Goal: Task Accomplishment & Management: Manage account settings

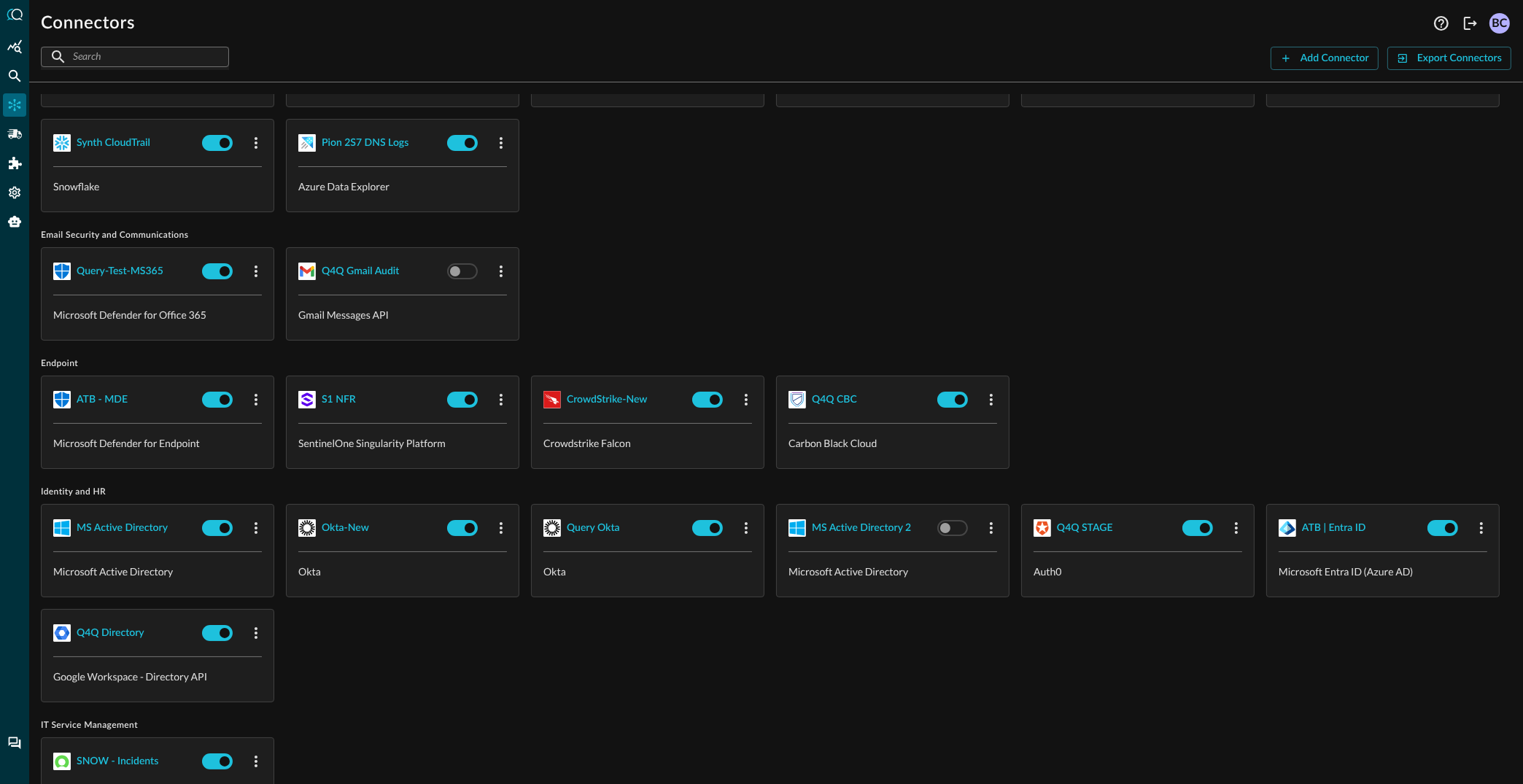
scroll to position [367, 0]
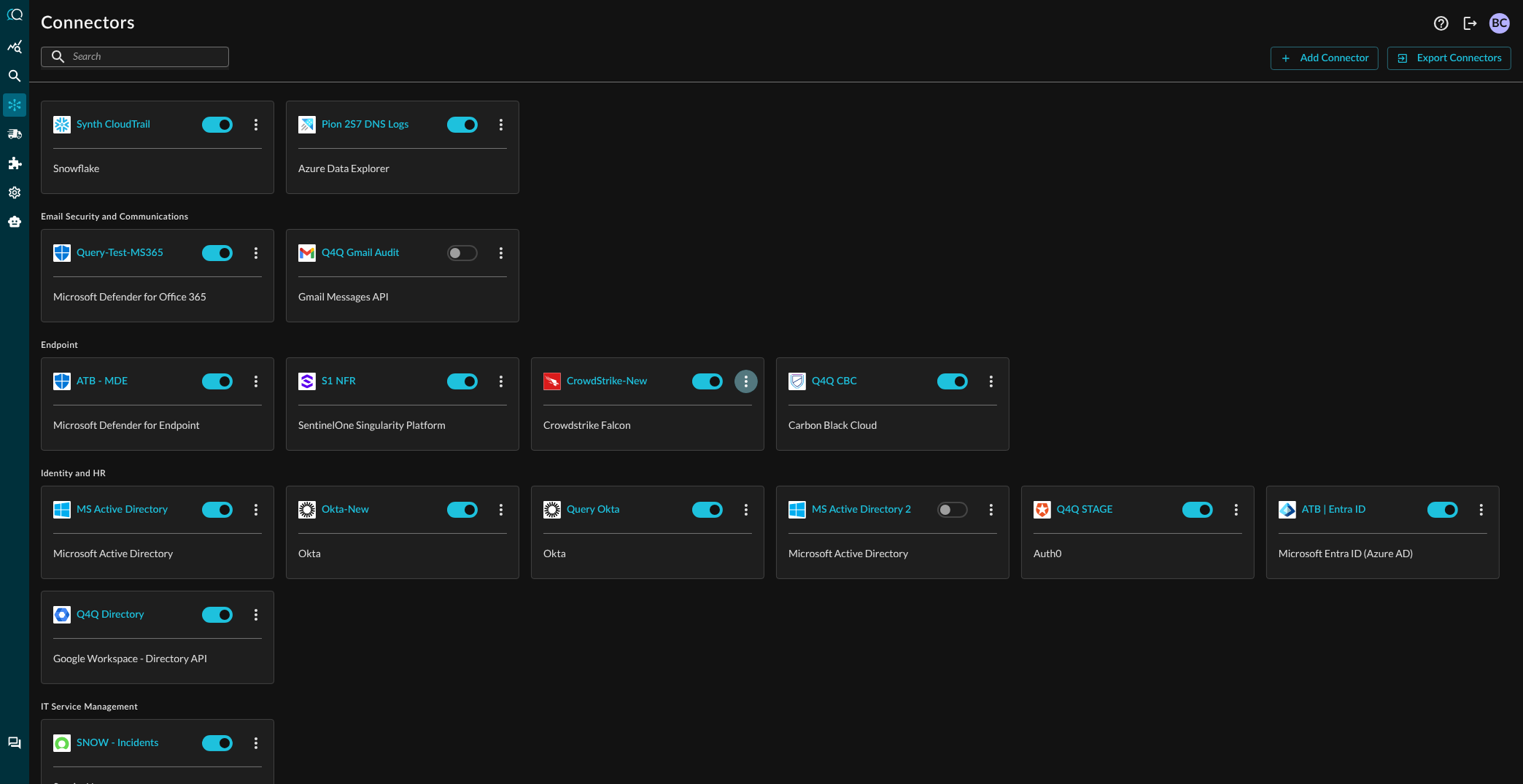
click at [742, 375] on icon "button" at bounding box center [746, 381] width 18 height 18
click at [762, 409] on div "Edit" at bounding box center [765, 412] width 38 height 18
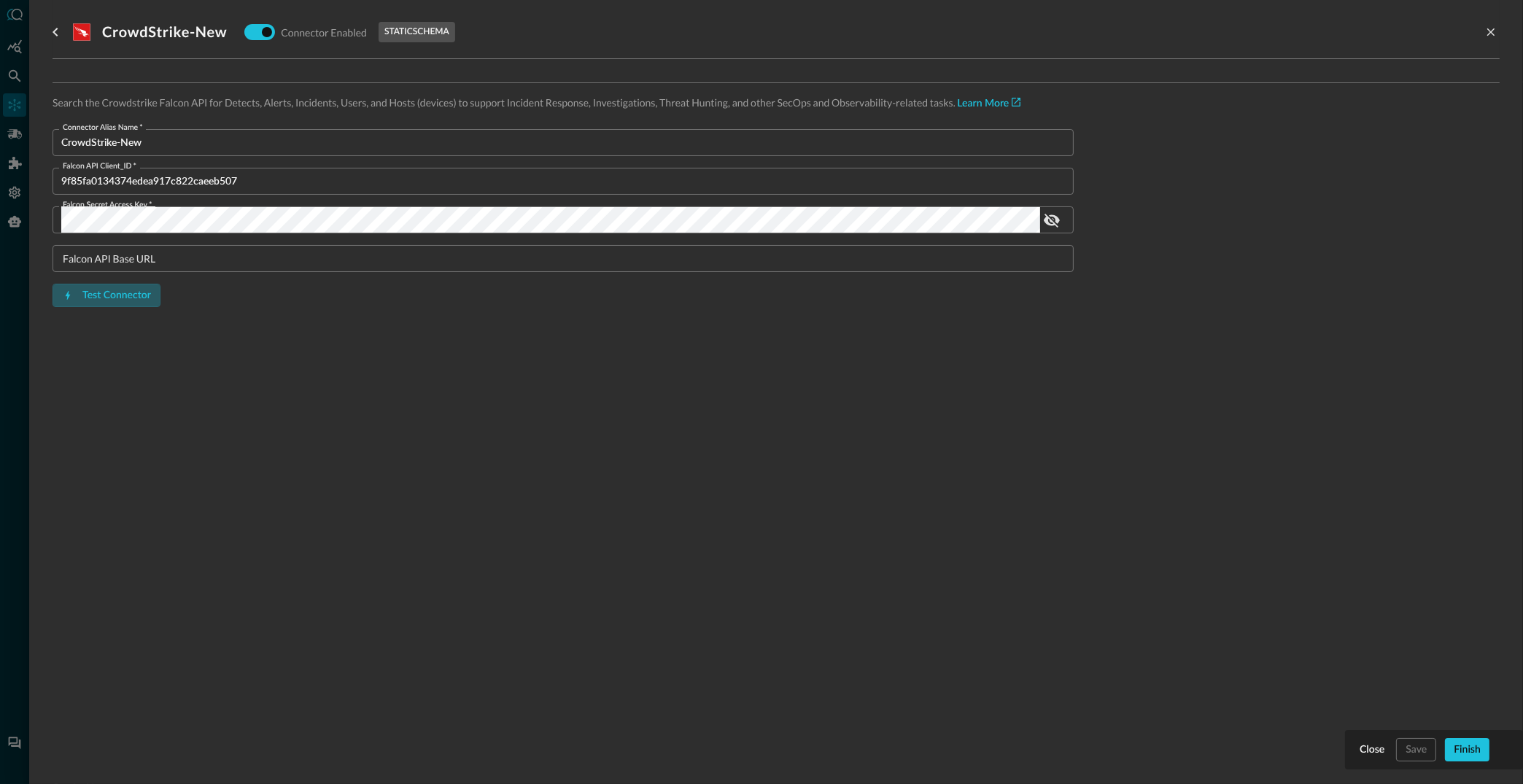
click at [101, 287] on button "Test Connector" at bounding box center [106, 296] width 108 height 23
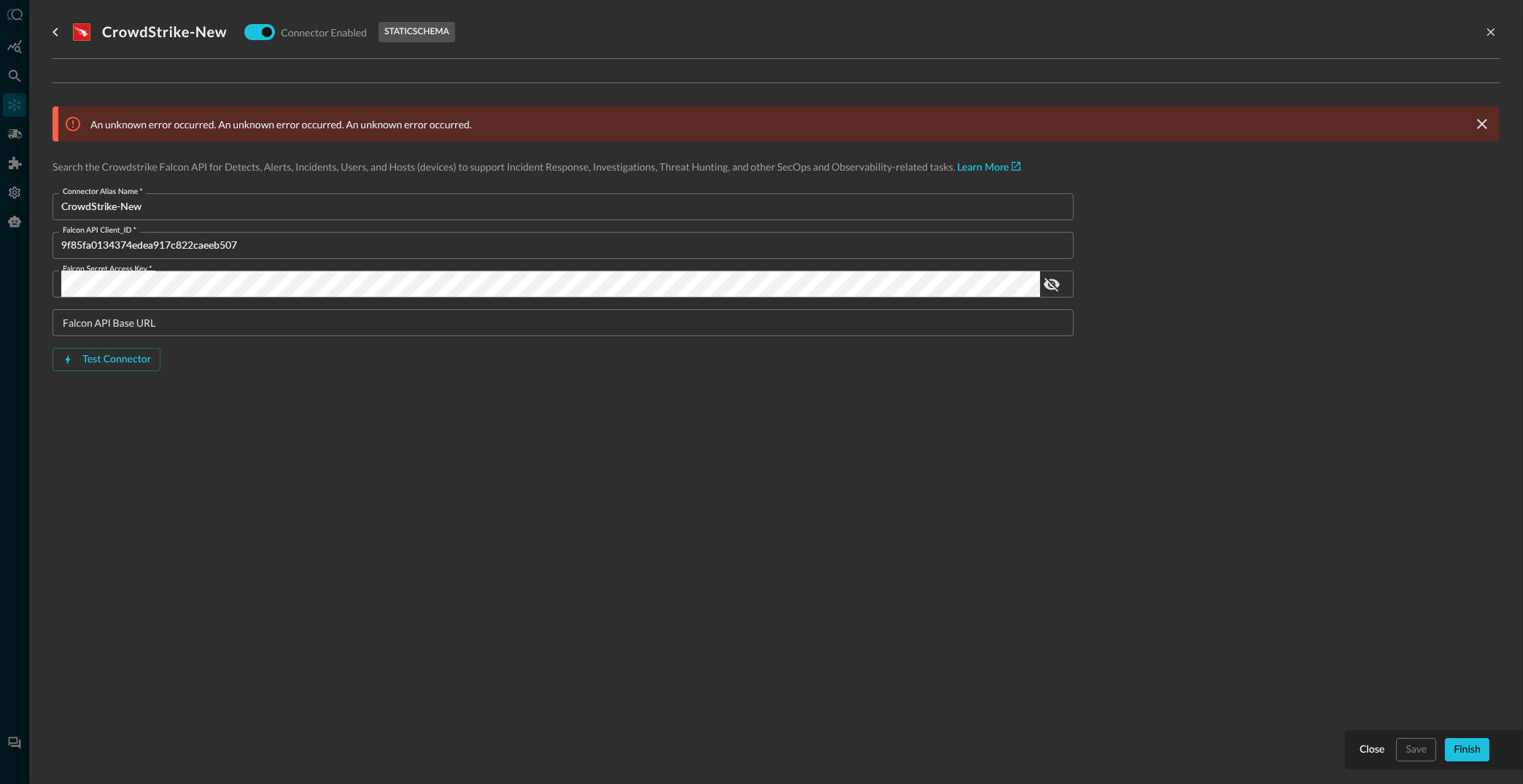
drag, startPoint x: 54, startPoint y: 31, endPoint x: 62, endPoint y: 33, distance: 8.2
click at [56, 31] on icon "go back" at bounding box center [56, 32] width 18 height 18
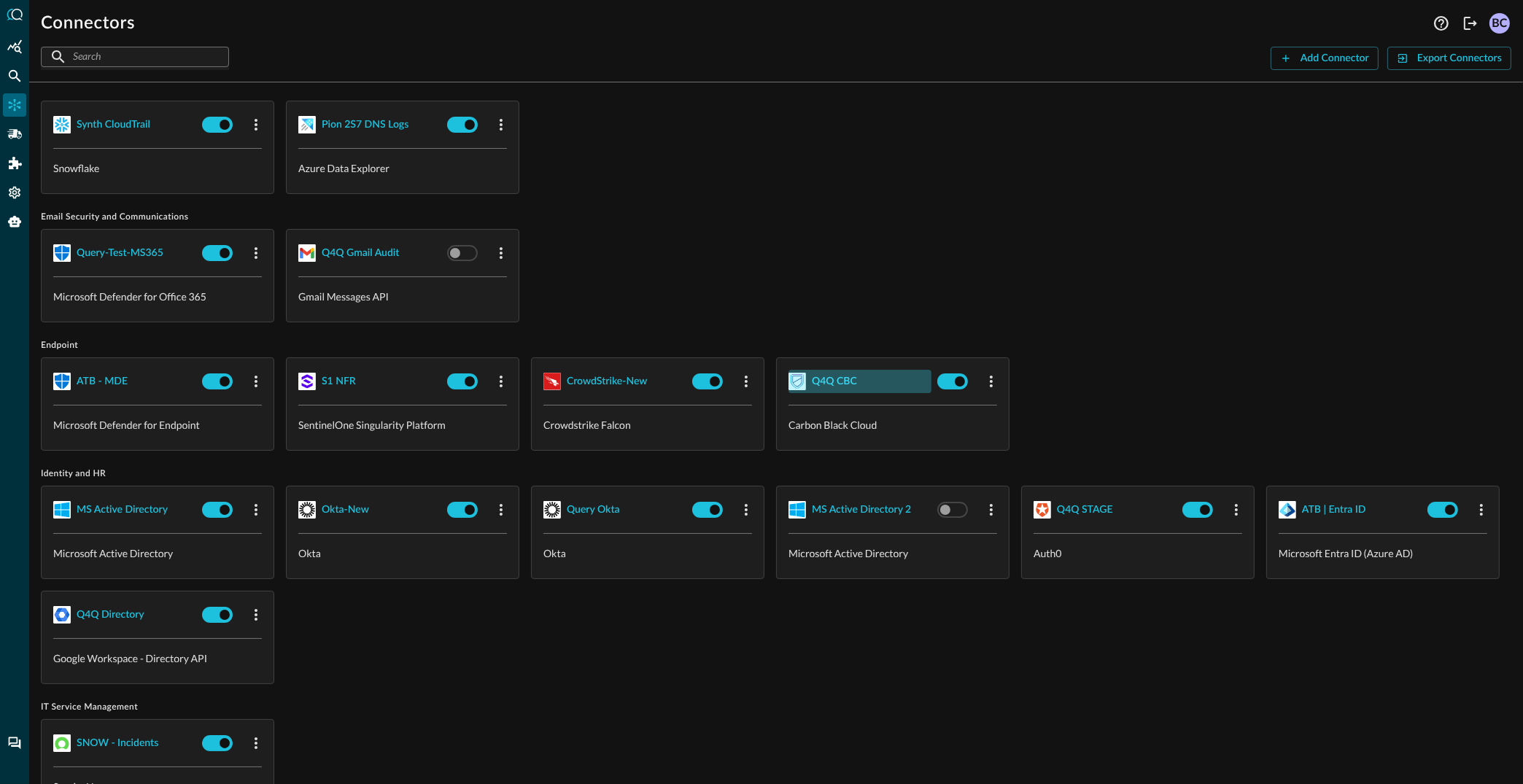
click at [826, 375] on div "Q4Q CBC" at bounding box center [835, 381] width 45 height 18
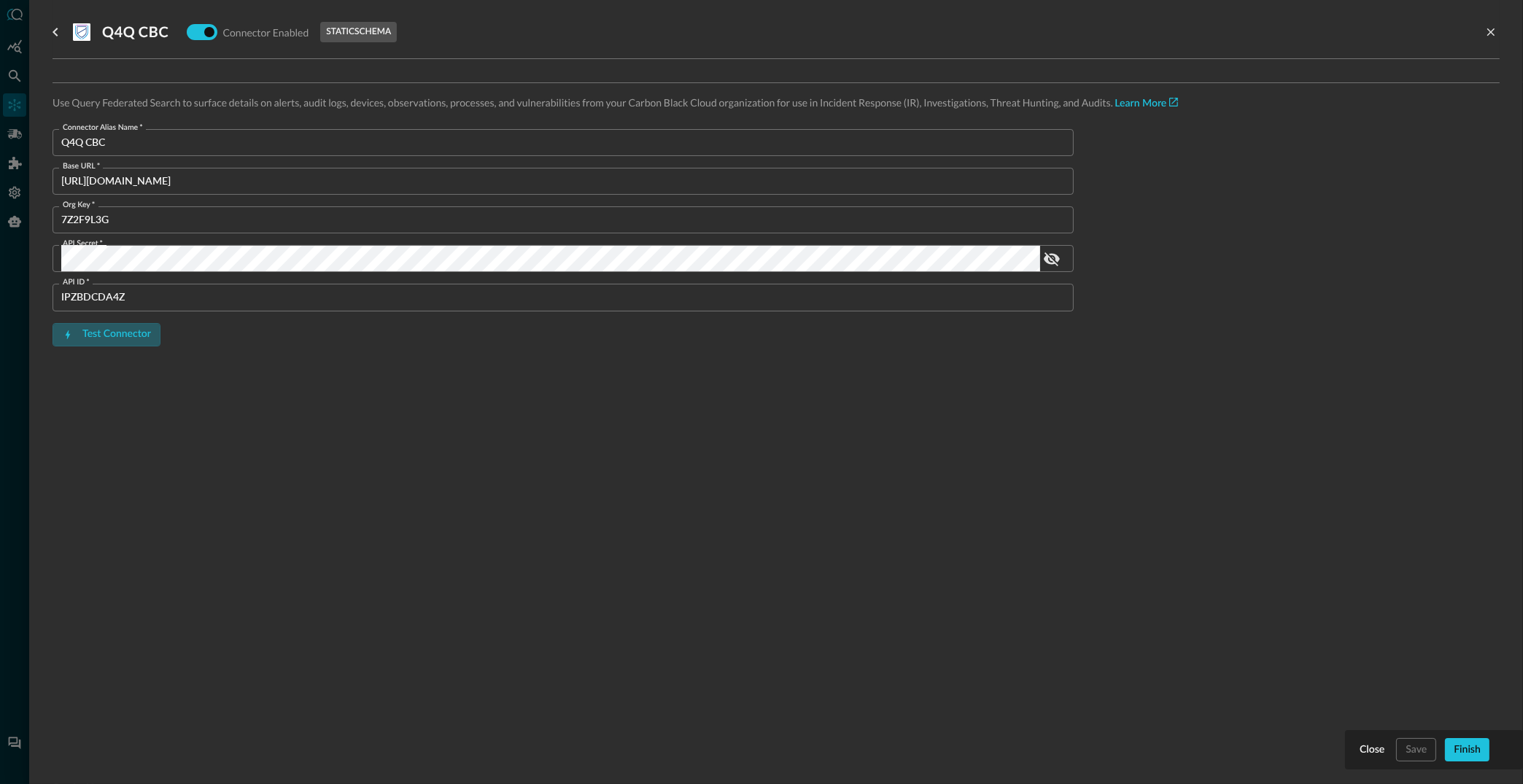
click at [137, 334] on button "Test Connector" at bounding box center [106, 334] width 108 height 23
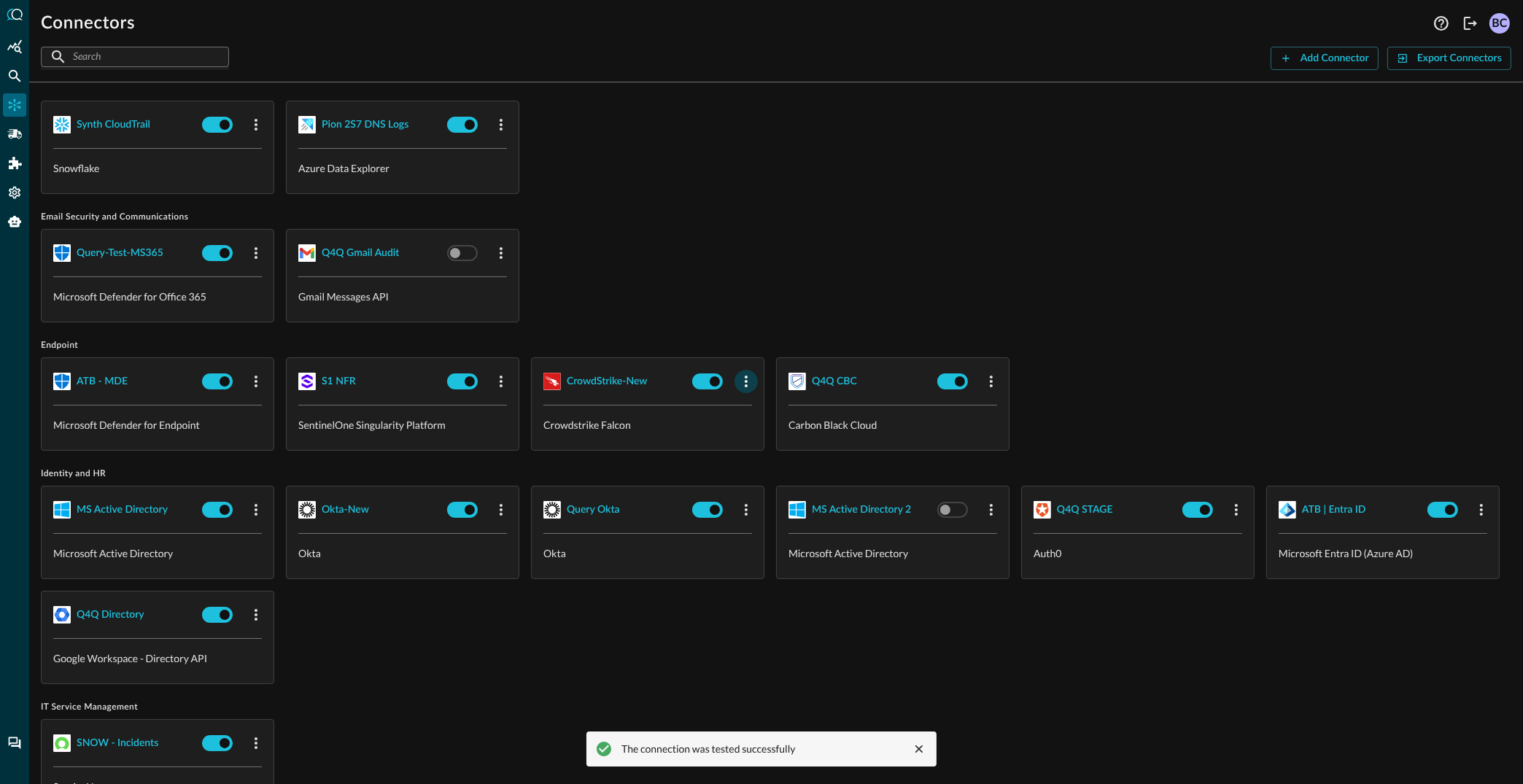
click at [743, 376] on icon "button" at bounding box center [746, 381] width 18 height 18
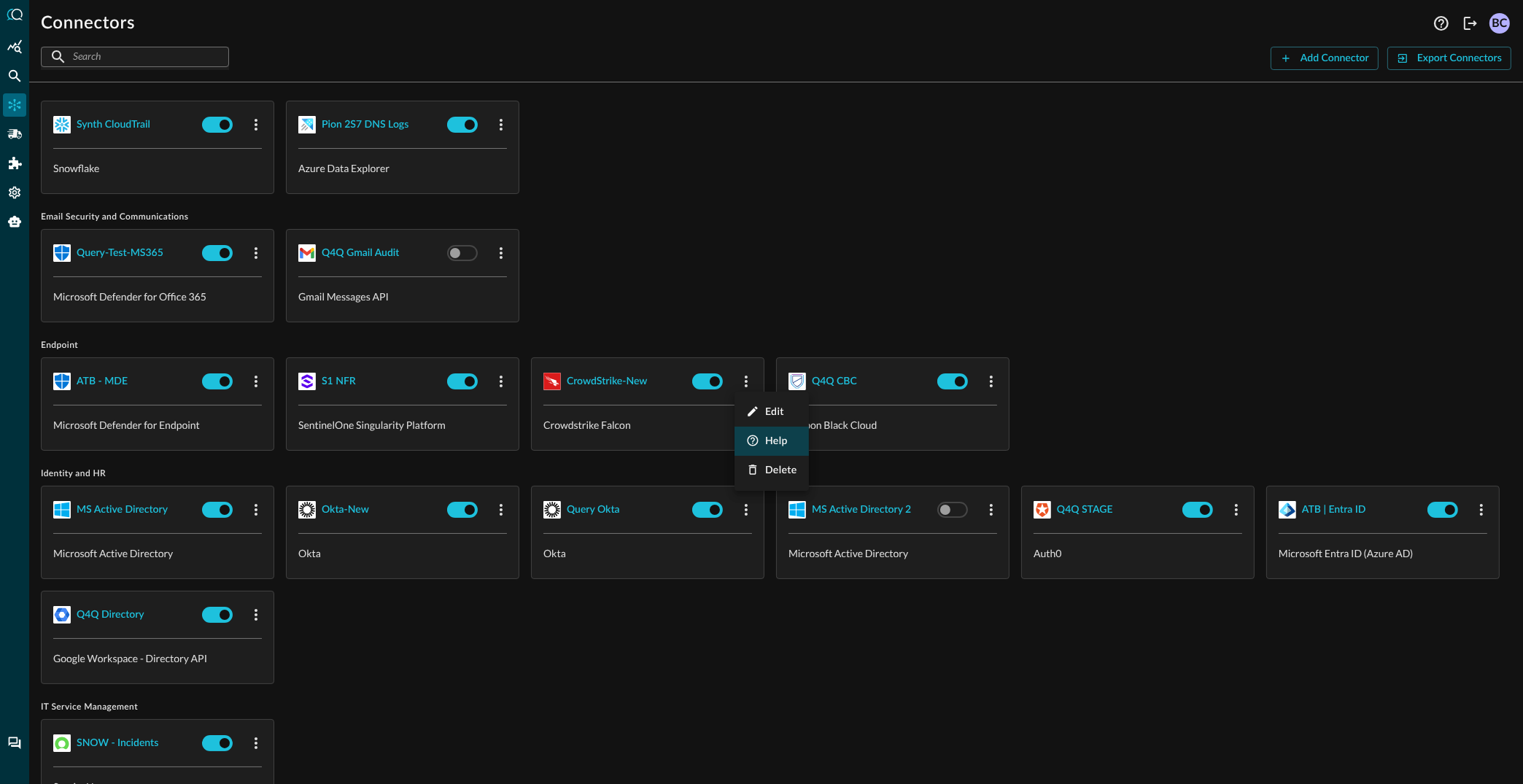
click at [770, 439] on span "Help" at bounding box center [776, 442] width 23 height 10
click at [332, 375] on div "S1 NFR" at bounding box center [338, 381] width 34 height 18
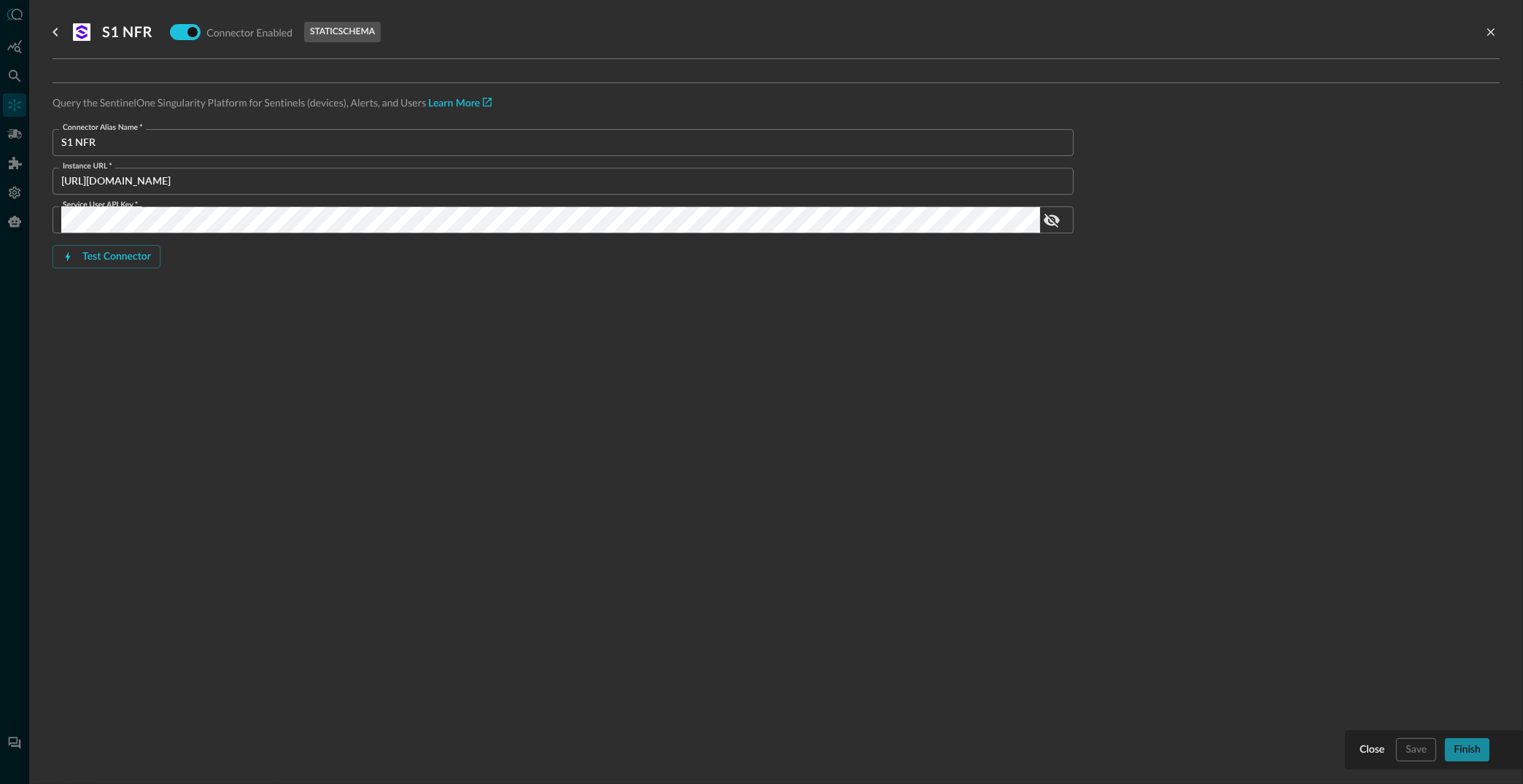
drag, startPoint x: 1470, startPoint y: 743, endPoint x: 1461, endPoint y: 738, distance: 10.3
click at [1468, 741] on button "Finish" at bounding box center [1467, 750] width 45 height 23
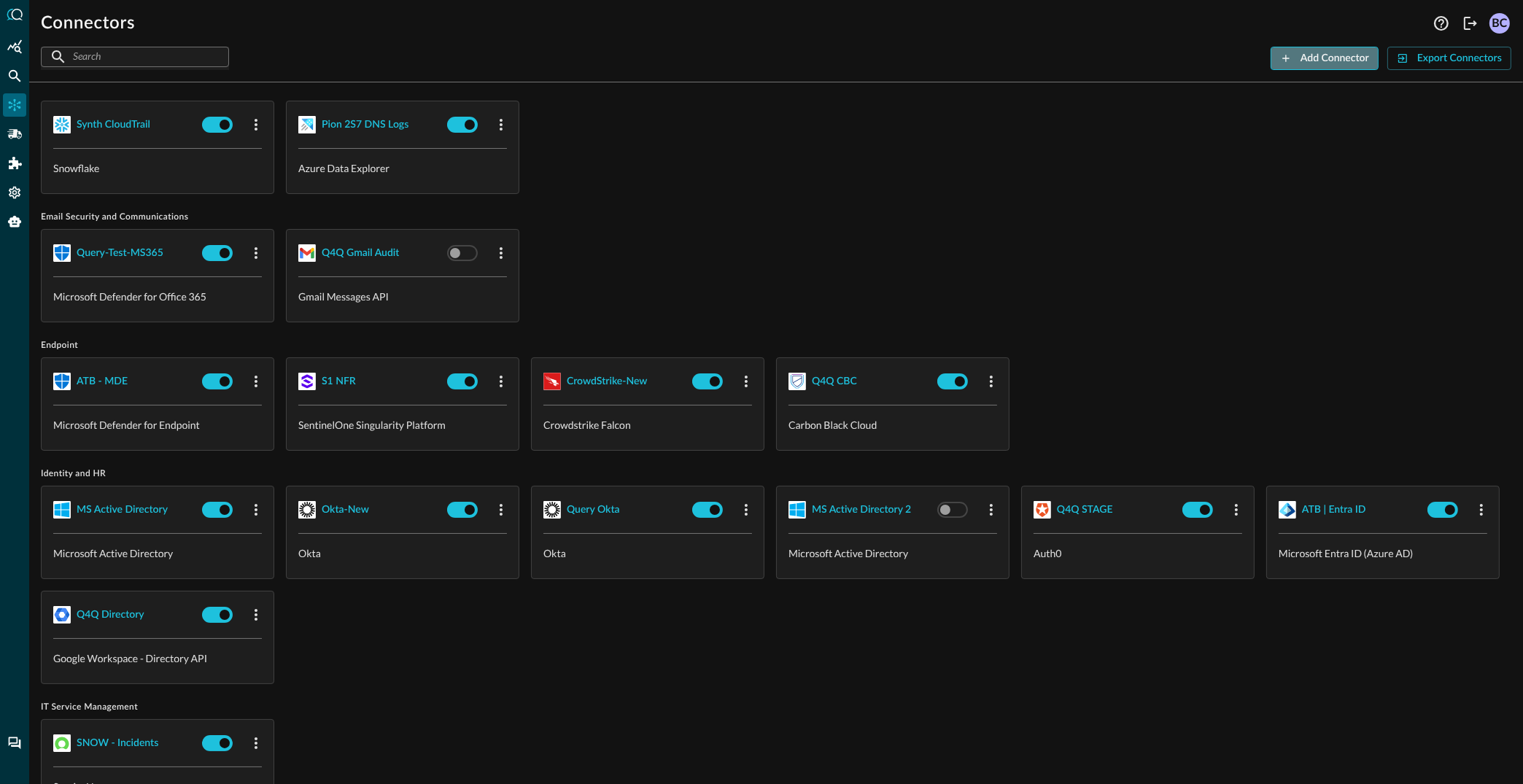
click at [1326, 51] on button "Add Connector" at bounding box center [1324, 59] width 108 height 23
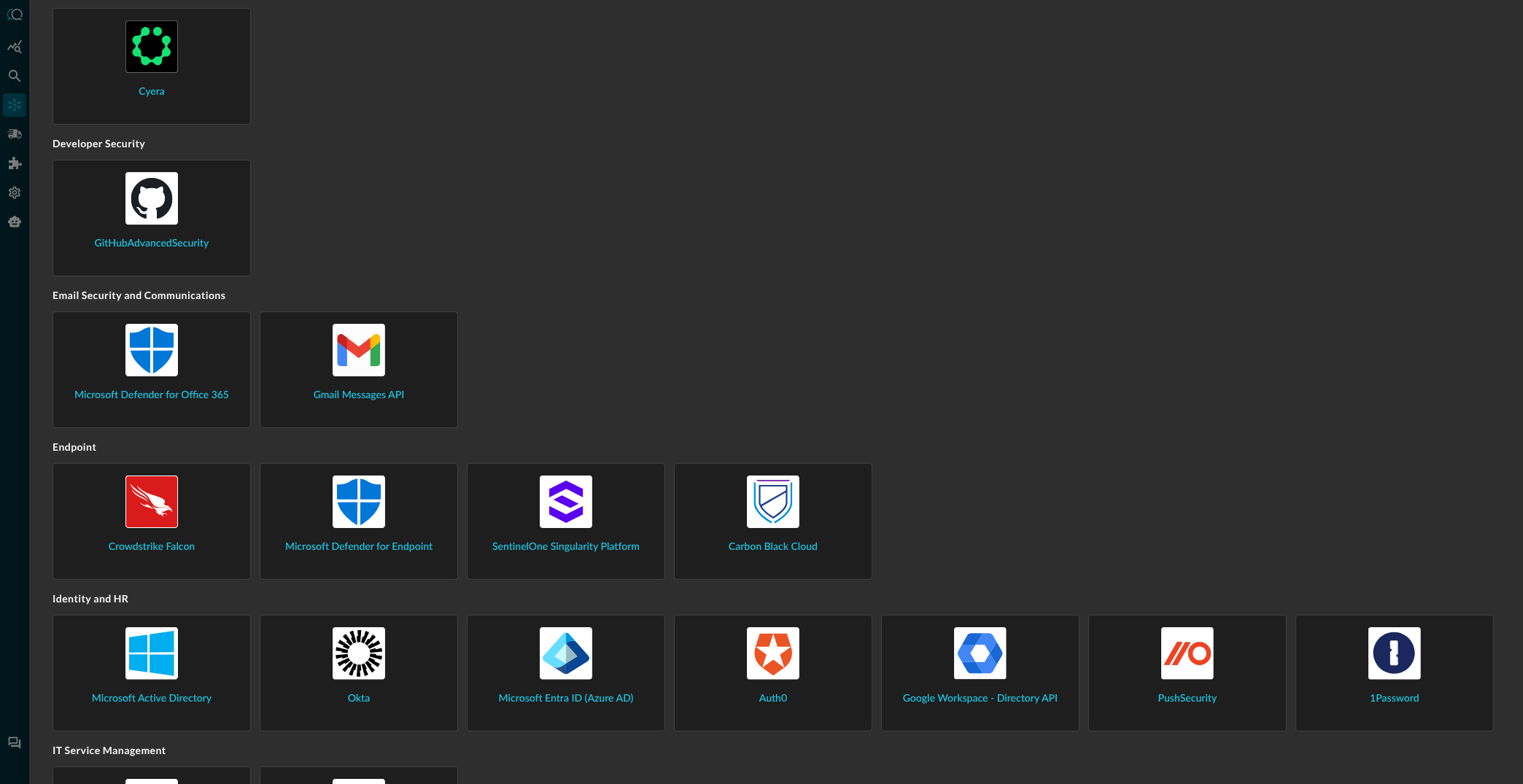
scroll to position [527, 0]
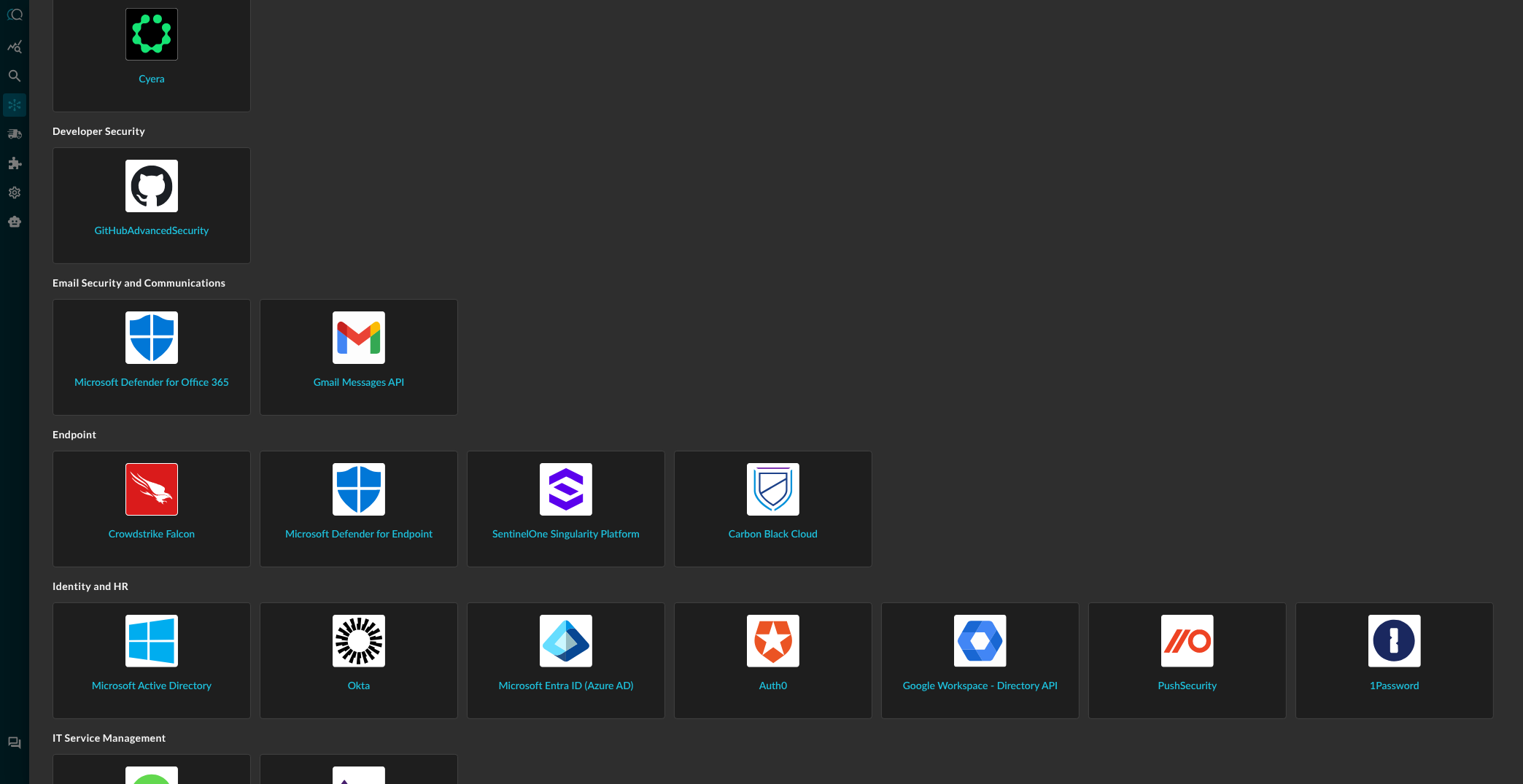
click at [192, 502] on div "Crowdstrike Falcon" at bounding box center [151, 502] width 174 height 79
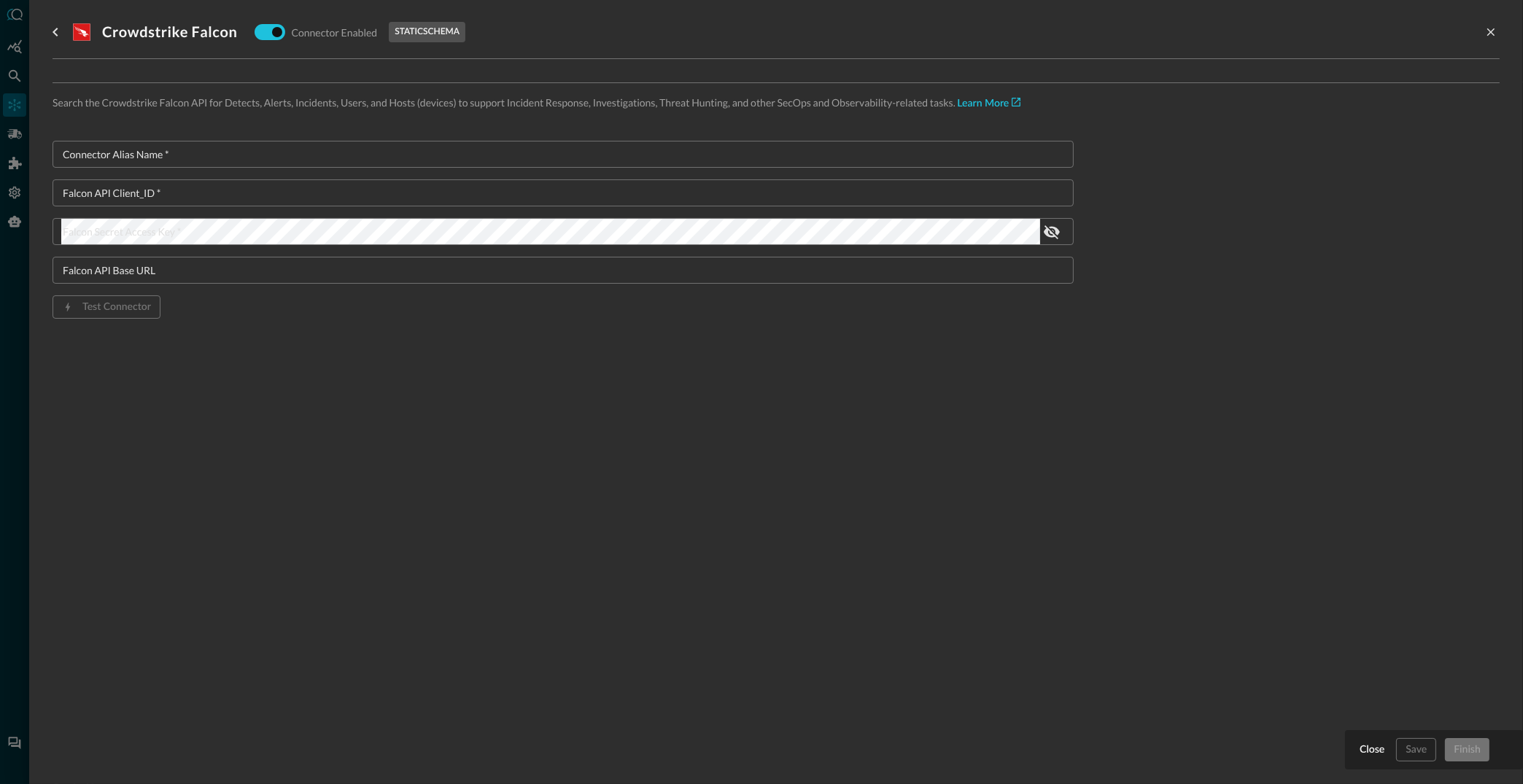
drag, startPoint x: 1366, startPoint y: 744, endPoint x: 1359, endPoint y: 740, distance: 8.1
click at [1365, 744] on button "Close" at bounding box center [1372, 750] width 31 height 23
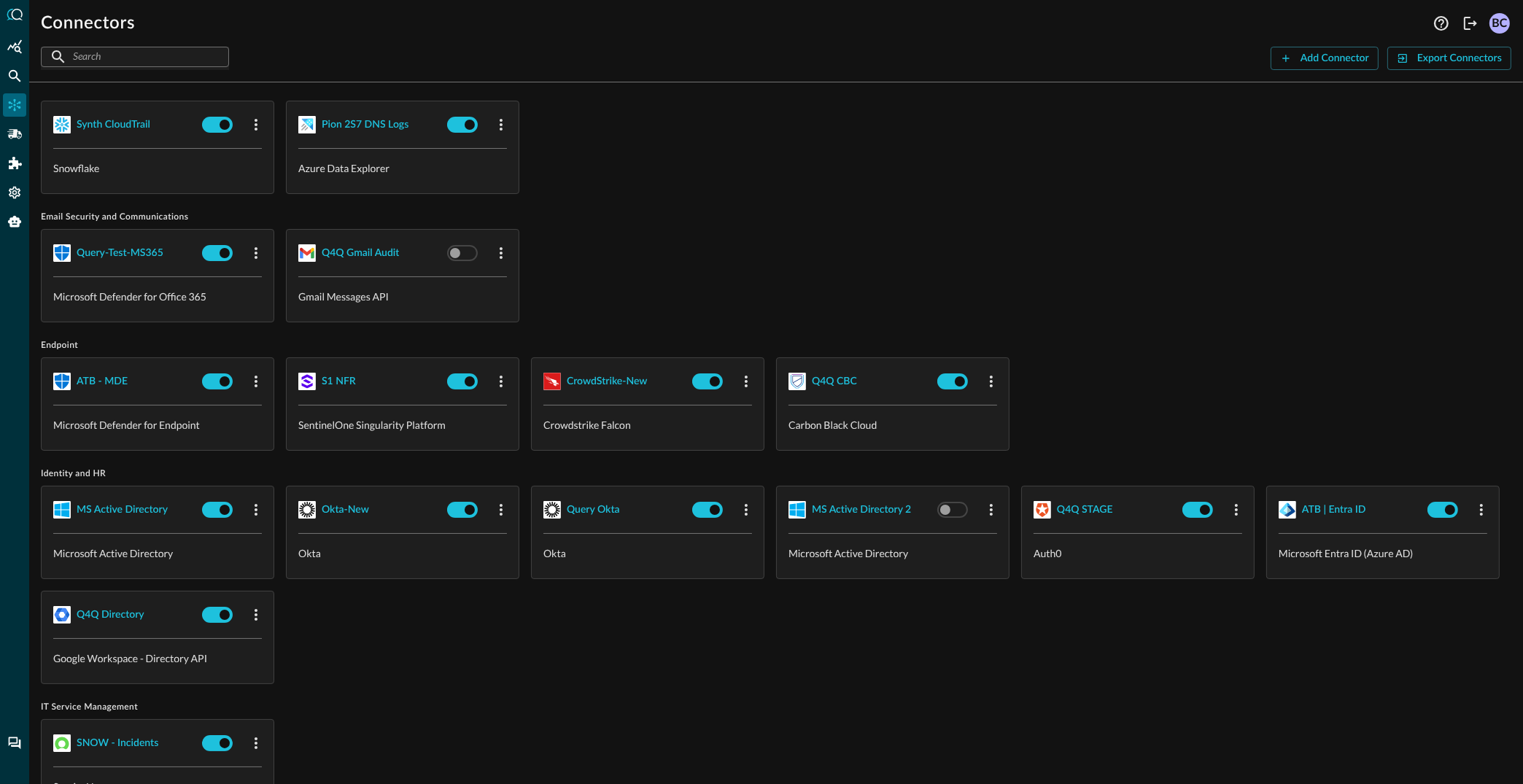
scroll to position [363, 0]
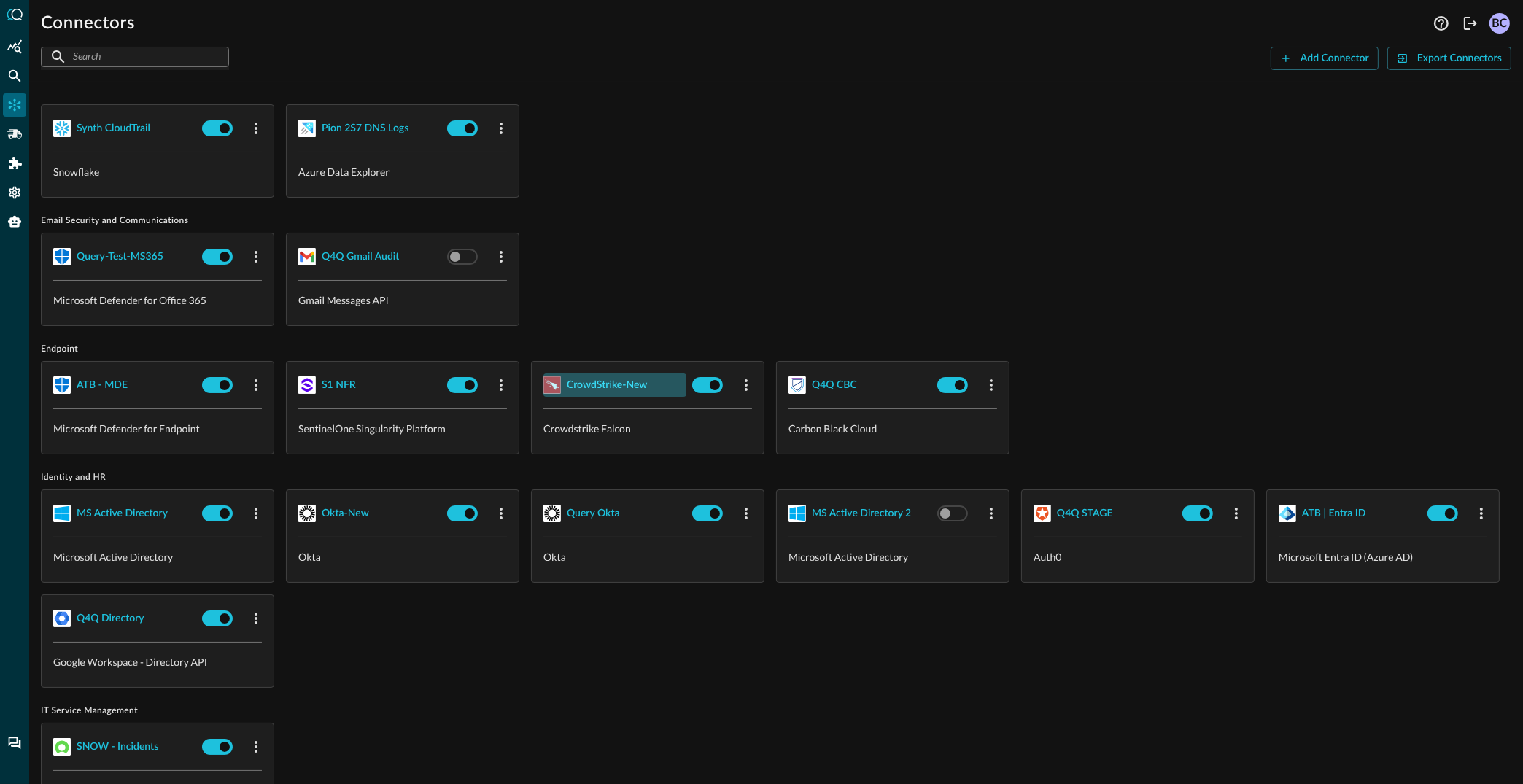
click at [596, 381] on div "CrowdStrike-New" at bounding box center [607, 385] width 81 height 18
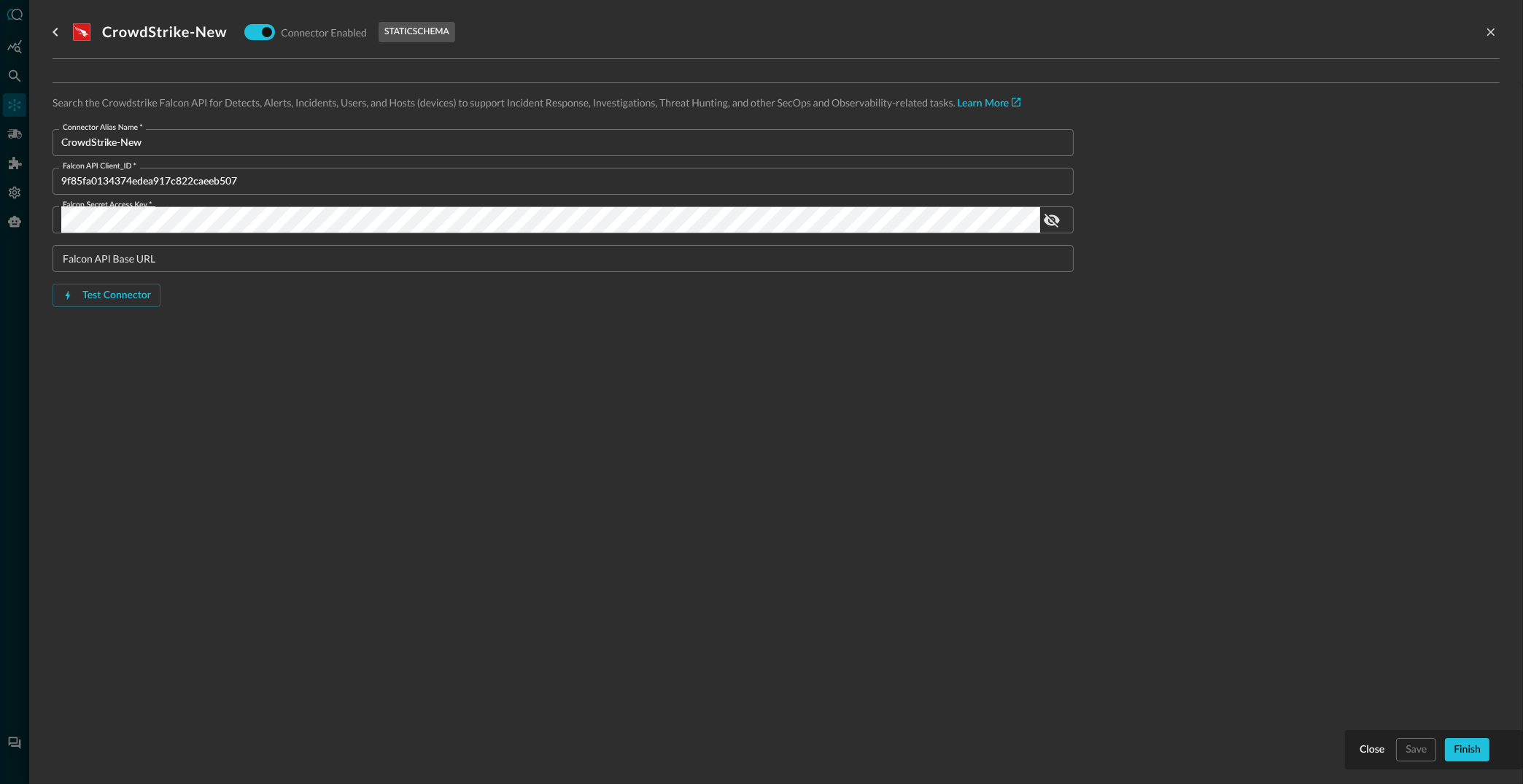
click at [12, 100] on div at bounding box center [762, 392] width 1523 height 784
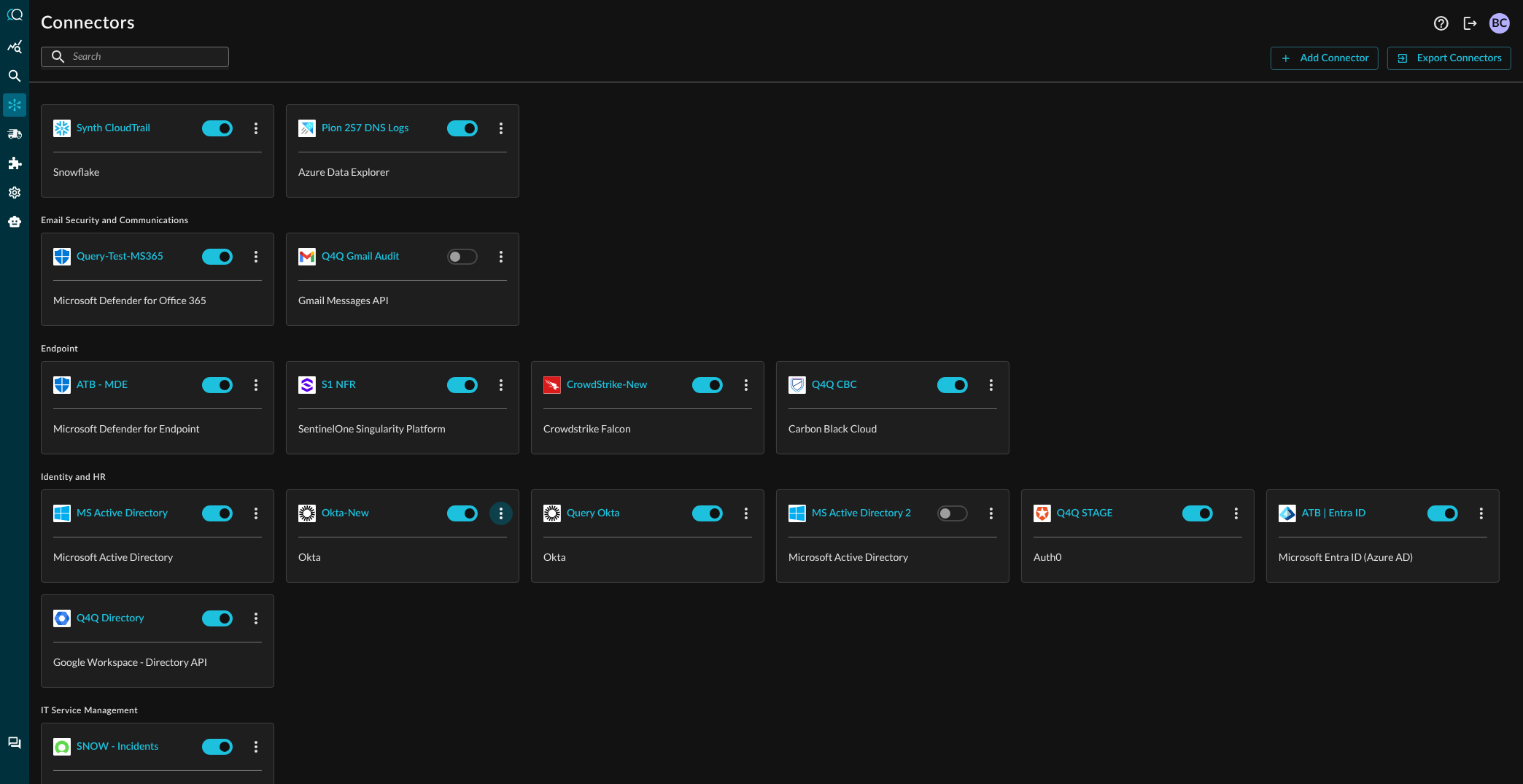
click at [499, 505] on icon "button" at bounding box center [501, 513] width 18 height 18
click at [522, 540] on span "Edit" at bounding box center [530, 544] width 19 height 10
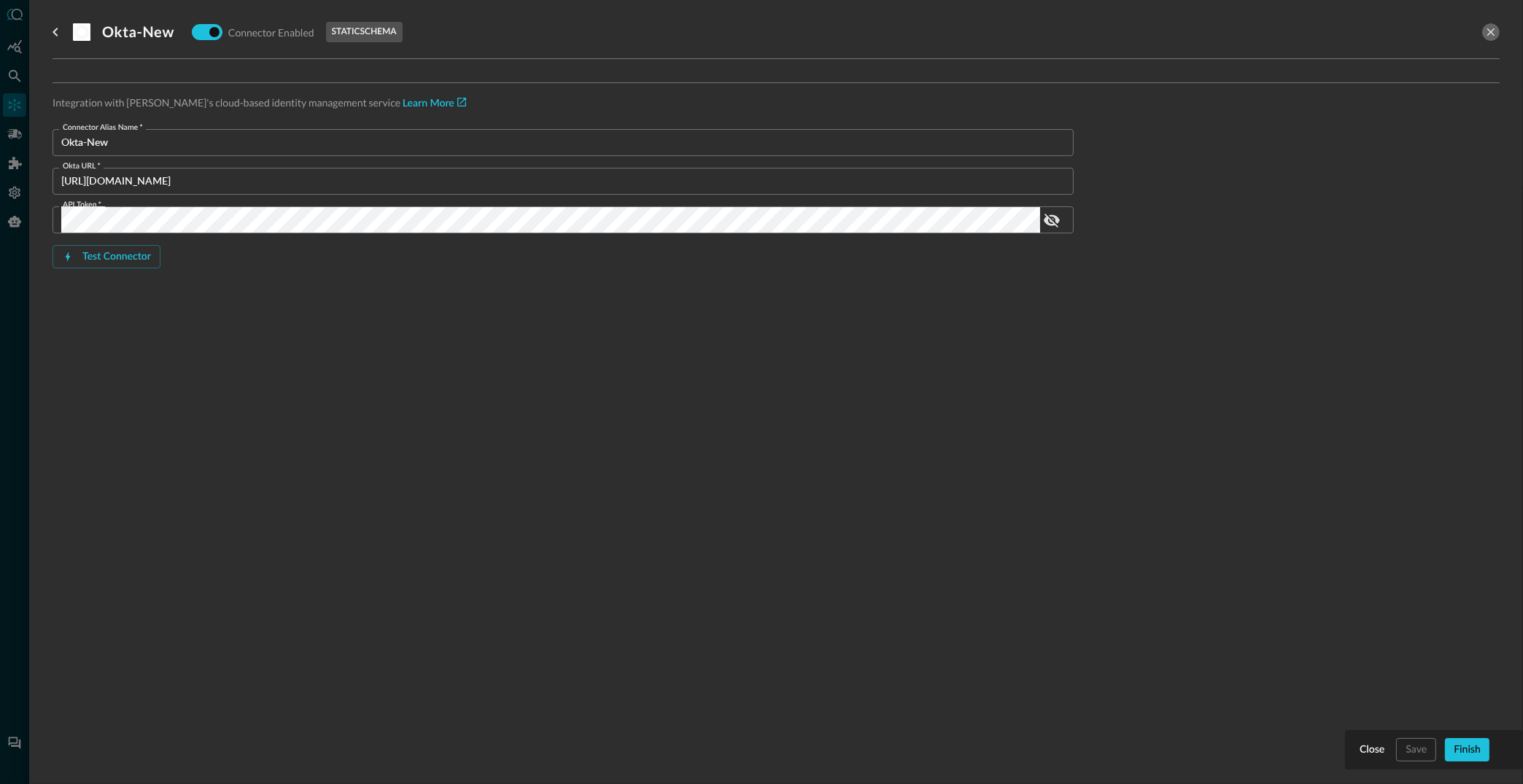
click at [1482, 27] on button "close-drawer" at bounding box center [1491, 32] width 18 height 18
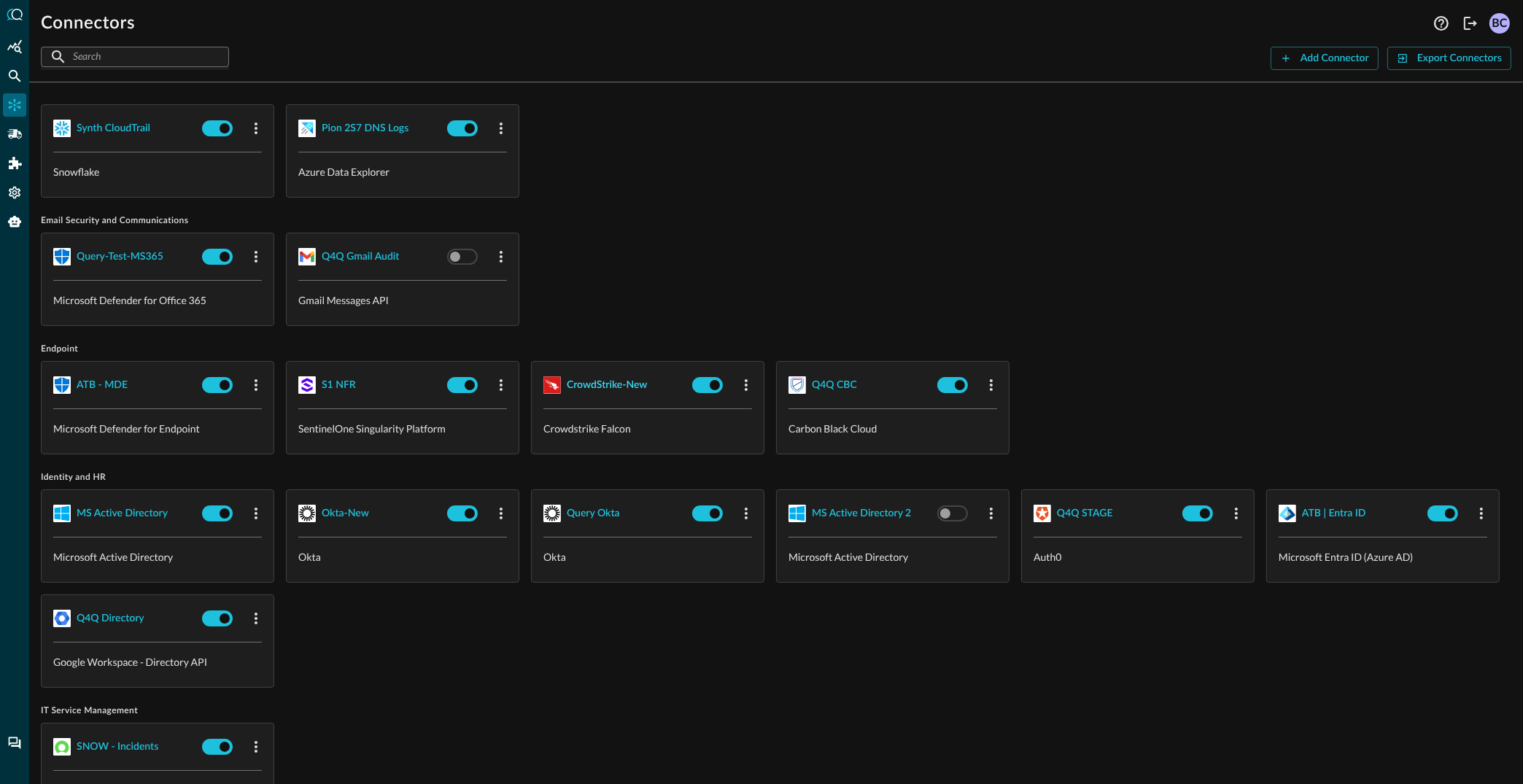
click at [585, 378] on div "CrowdStrike-New" at bounding box center [607, 385] width 81 height 18
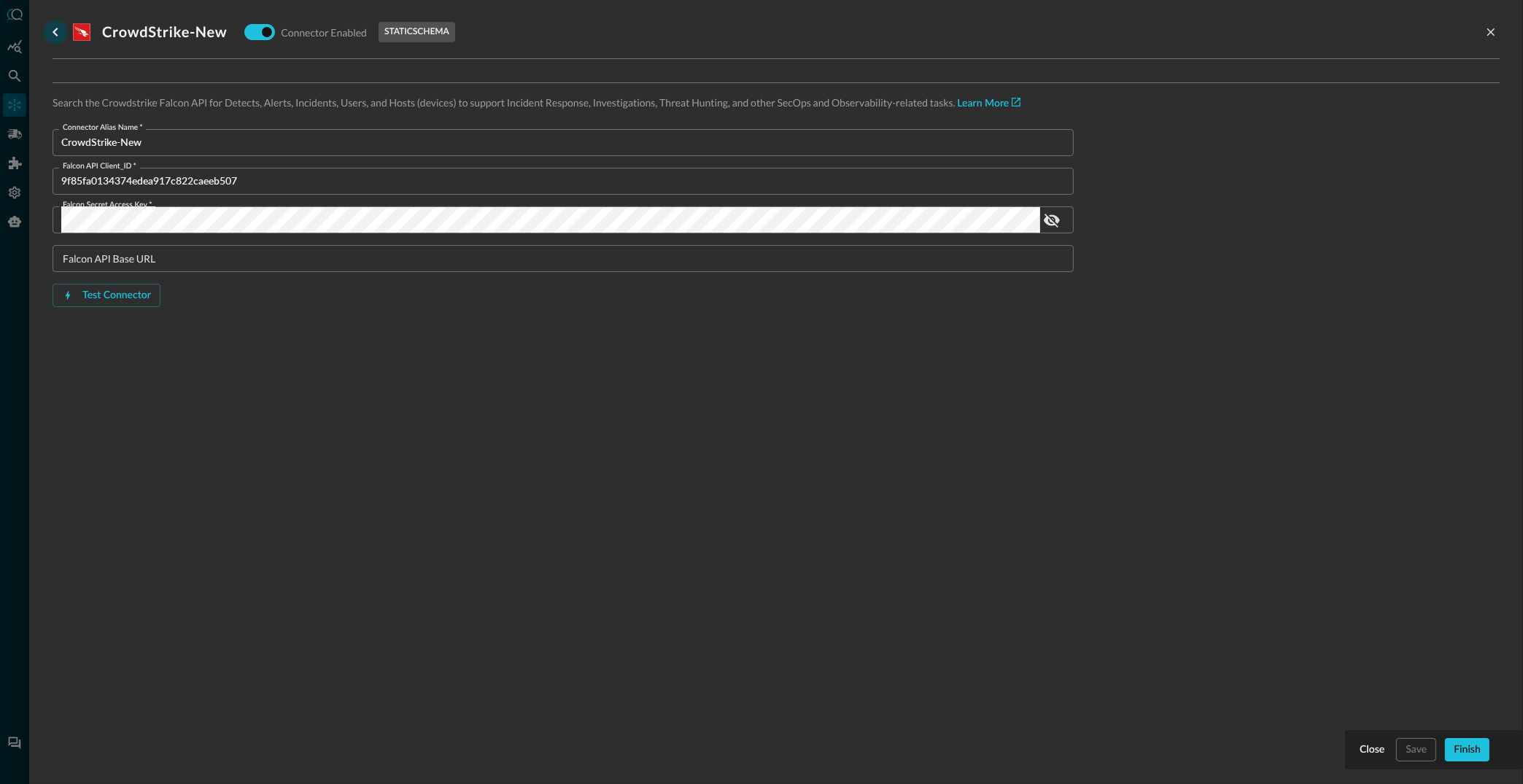
click at [51, 28] on icon "go back" at bounding box center [56, 32] width 18 height 18
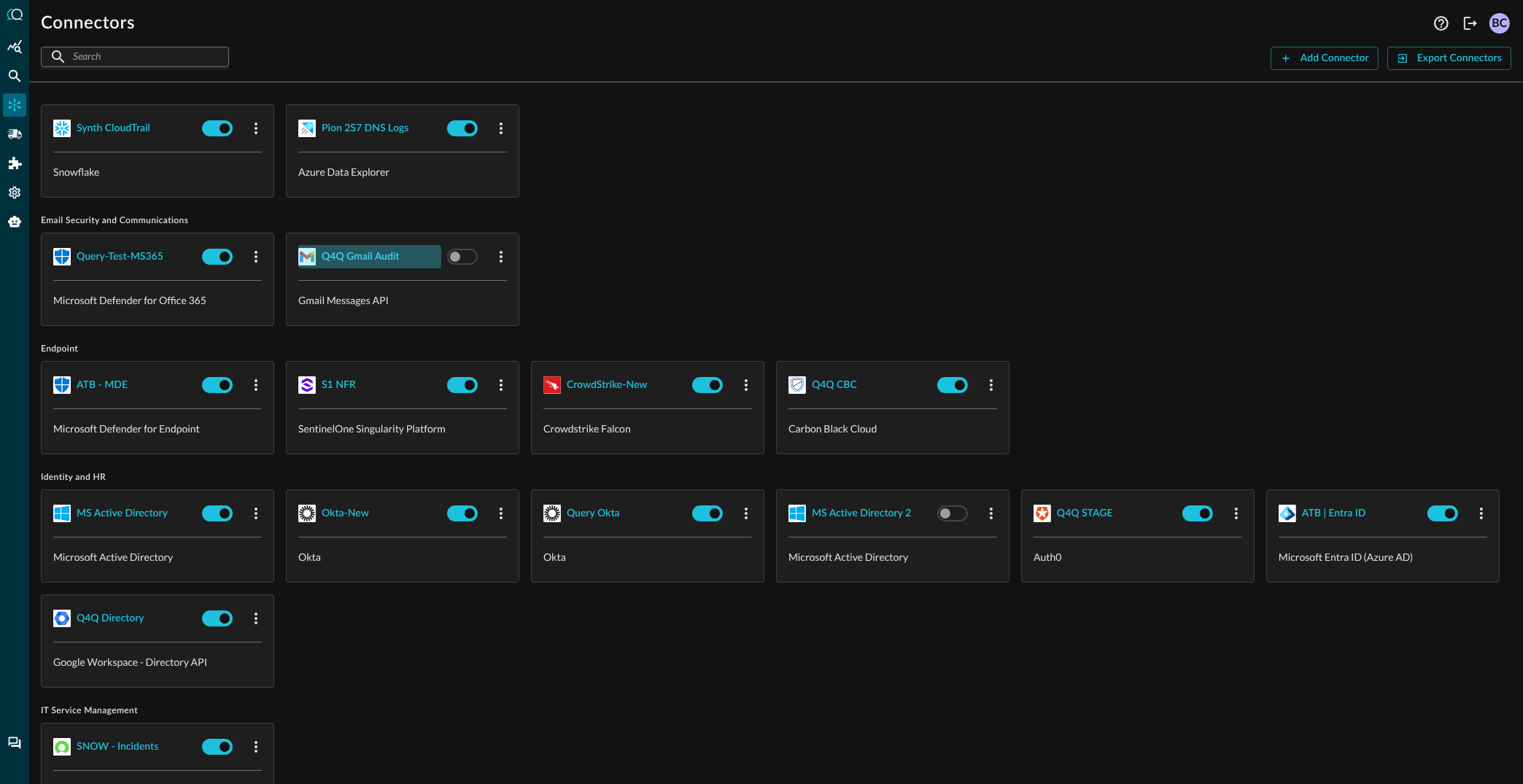
click at [370, 254] on div "Q4Q Gmail Audit" at bounding box center [359, 257] width 77 height 18
click at [334, 125] on div "Pion 2S7 DNS Logs" at bounding box center [365, 128] width 87 height 18
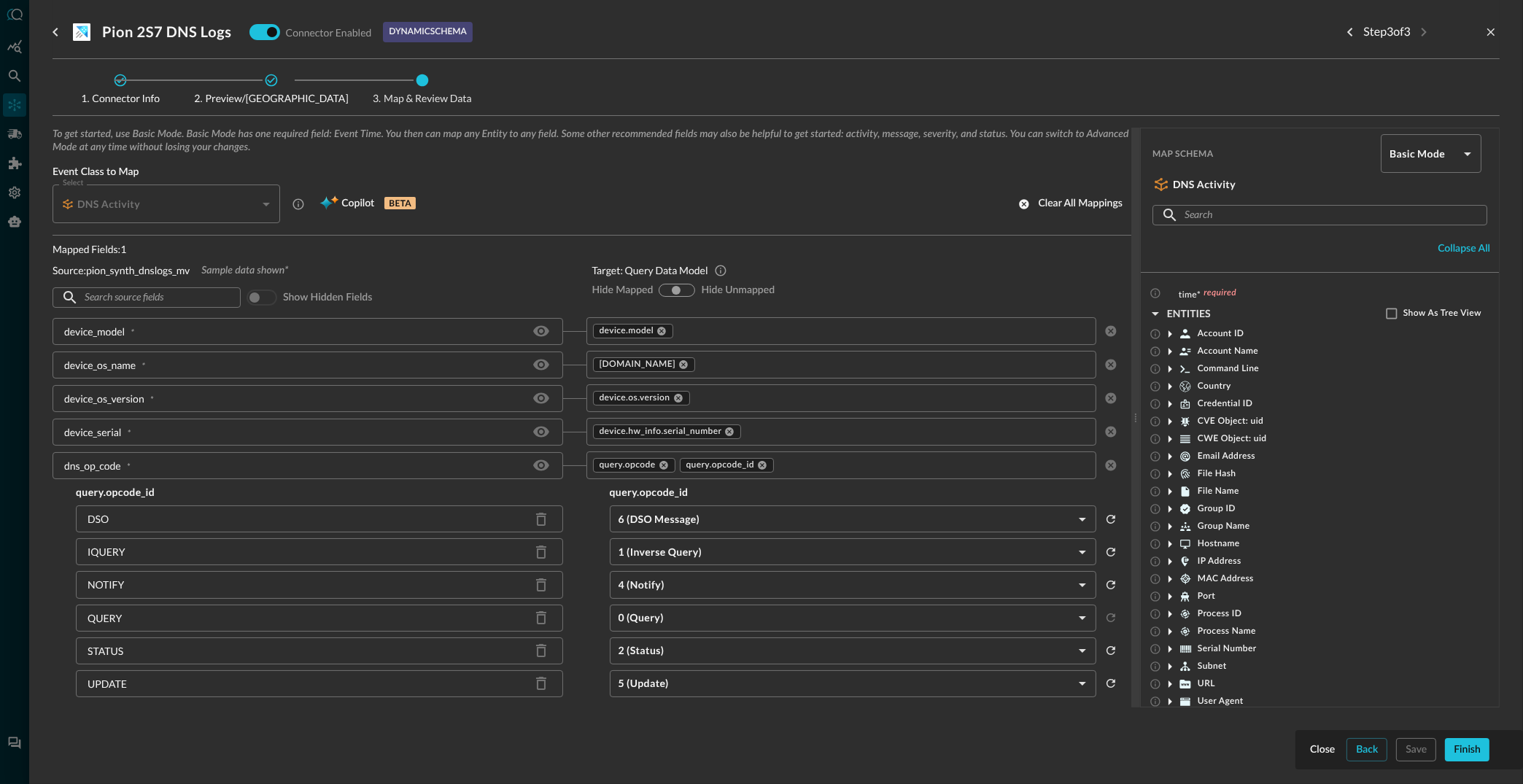
drag, startPoint x: 13, startPoint y: 190, endPoint x: 19, endPoint y: 169, distance: 21.8
click at [13, 190] on div at bounding box center [762, 392] width 1523 height 784
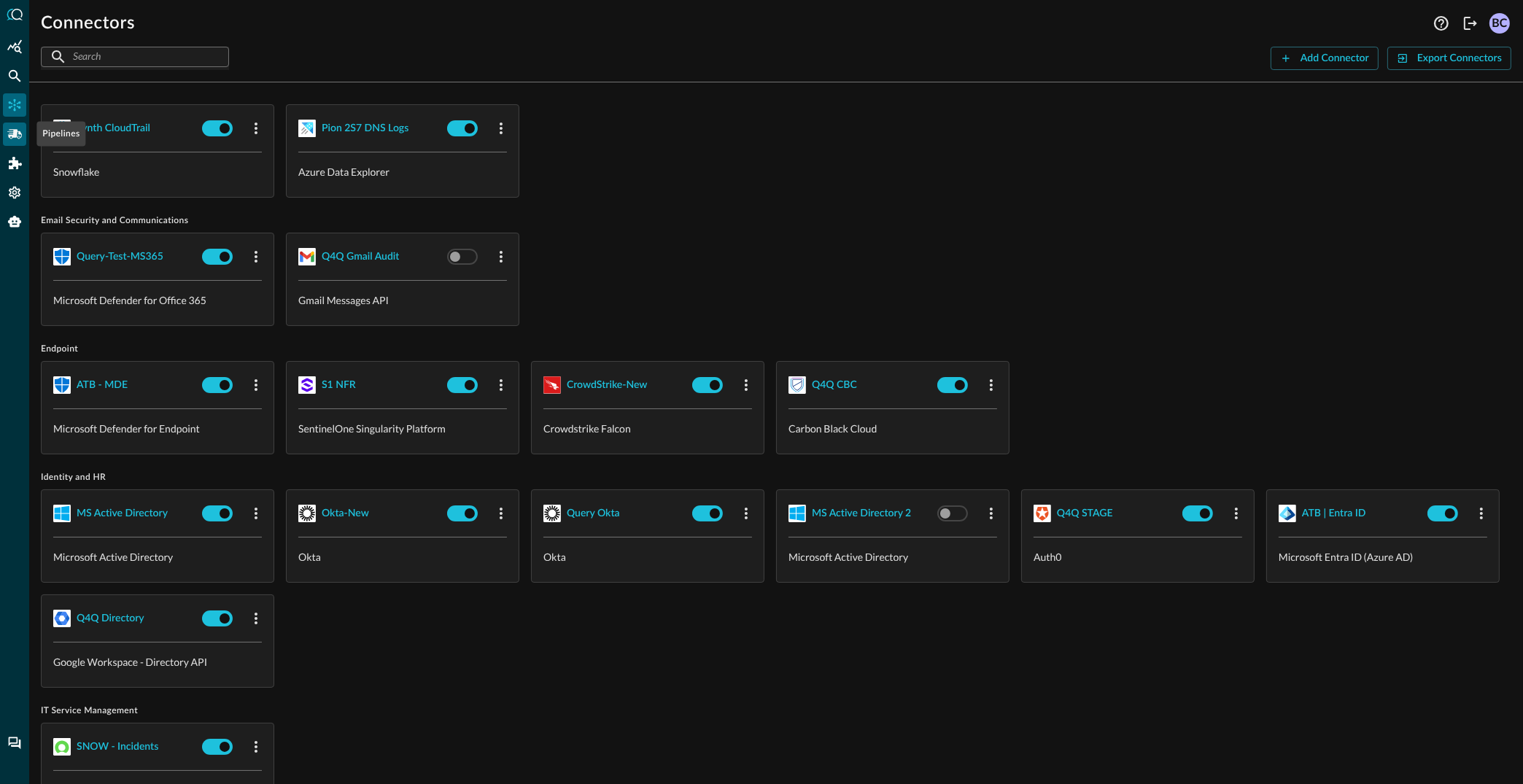
click at [11, 125] on div "Pipelines" at bounding box center [15, 134] width 23 height 23
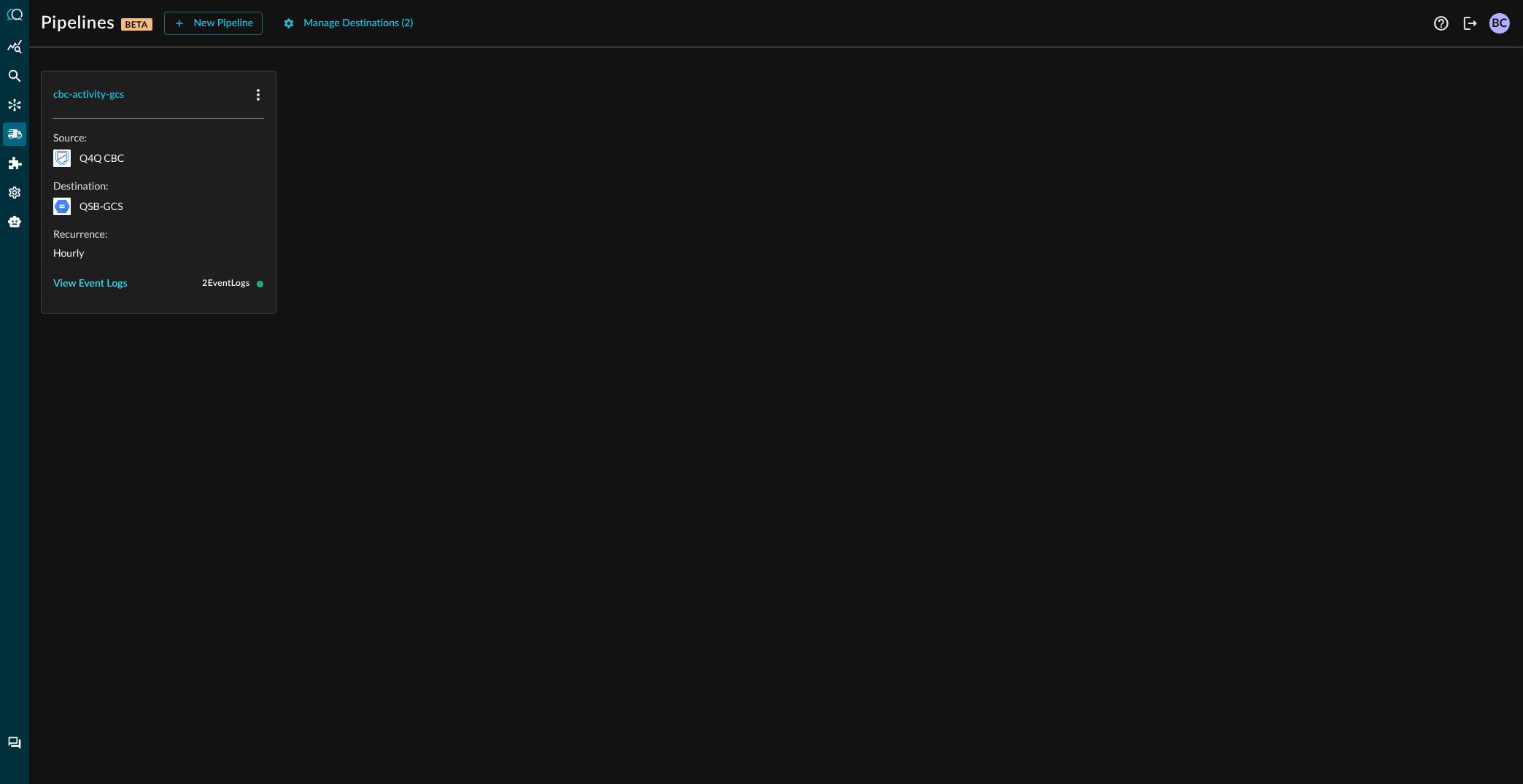
click at [98, 282] on button "View Event Logs" at bounding box center [90, 284] width 74 height 23
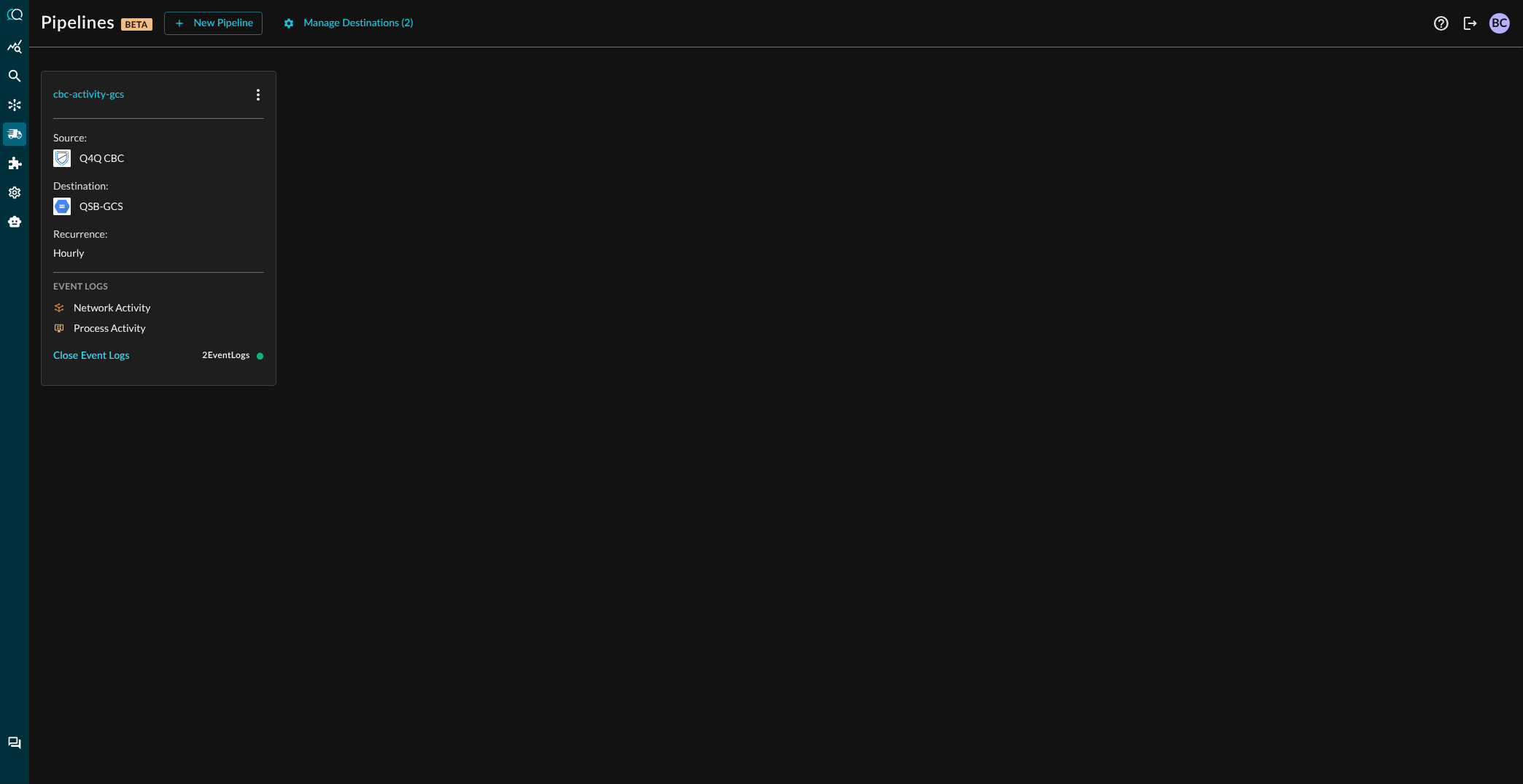
click at [84, 353] on button "Close Event Logs" at bounding box center [92, 356] width 76 height 23
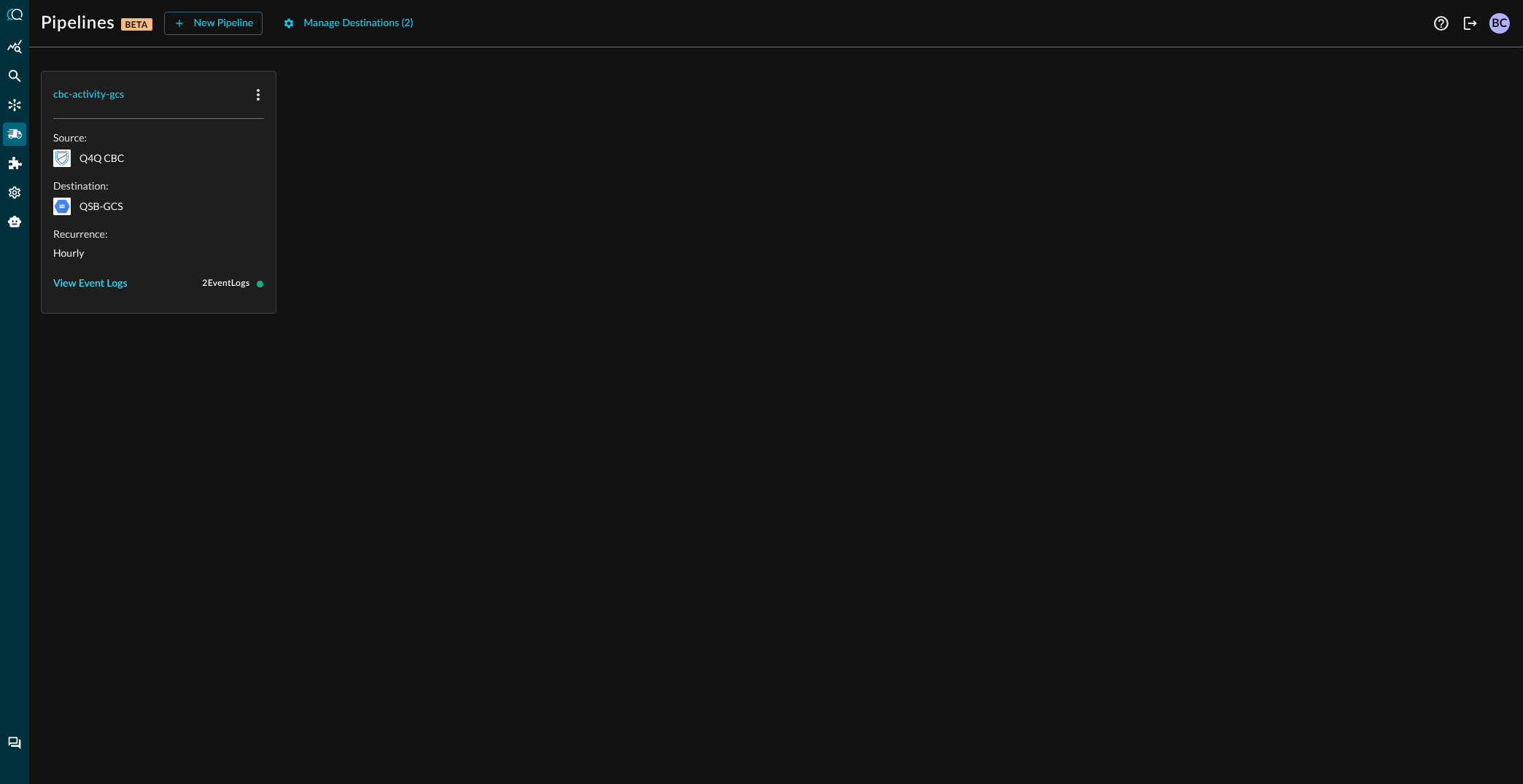
click at [80, 281] on button "View Event Logs" at bounding box center [90, 284] width 74 height 23
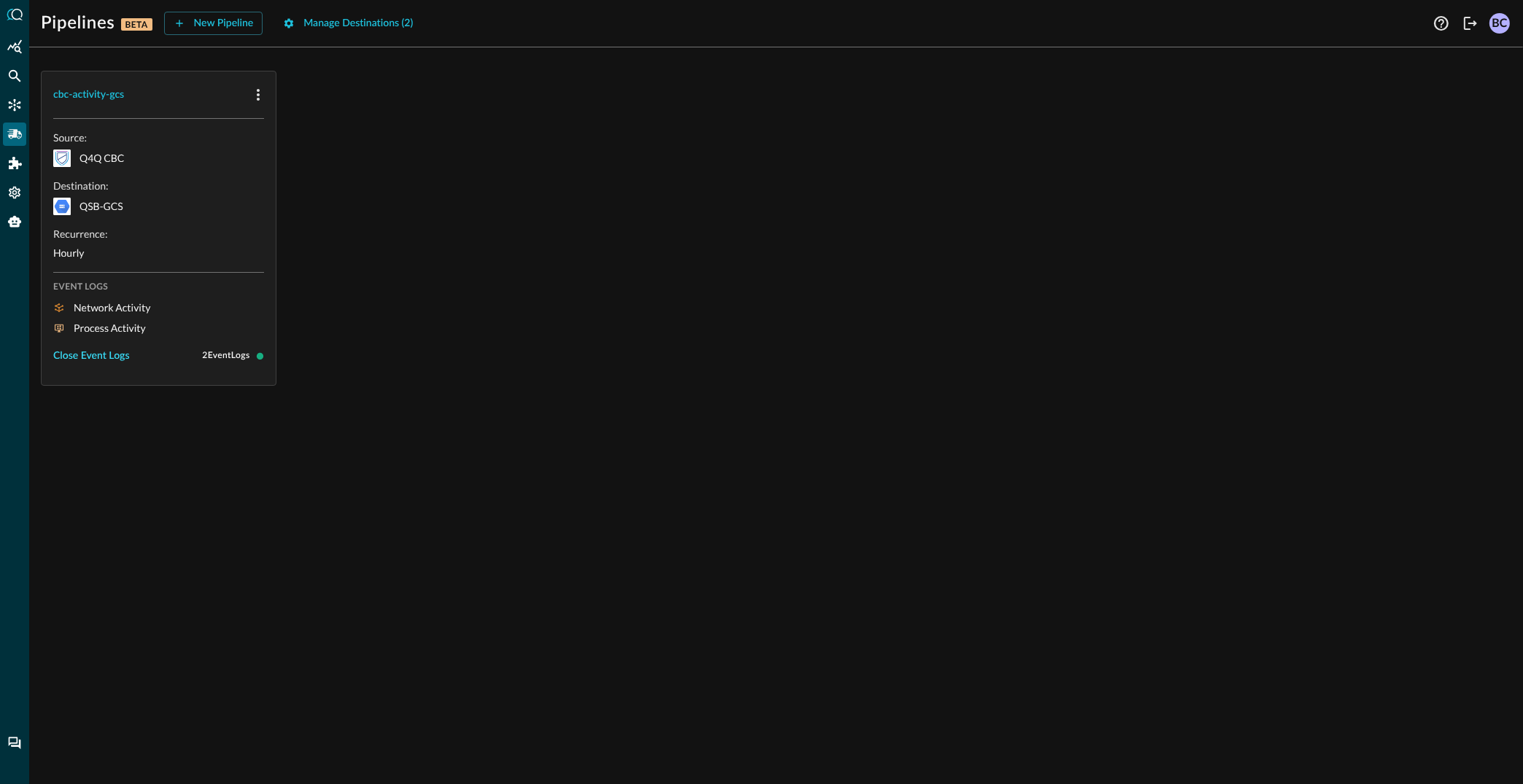
click at [93, 354] on button "Close Event Logs" at bounding box center [92, 356] width 76 height 23
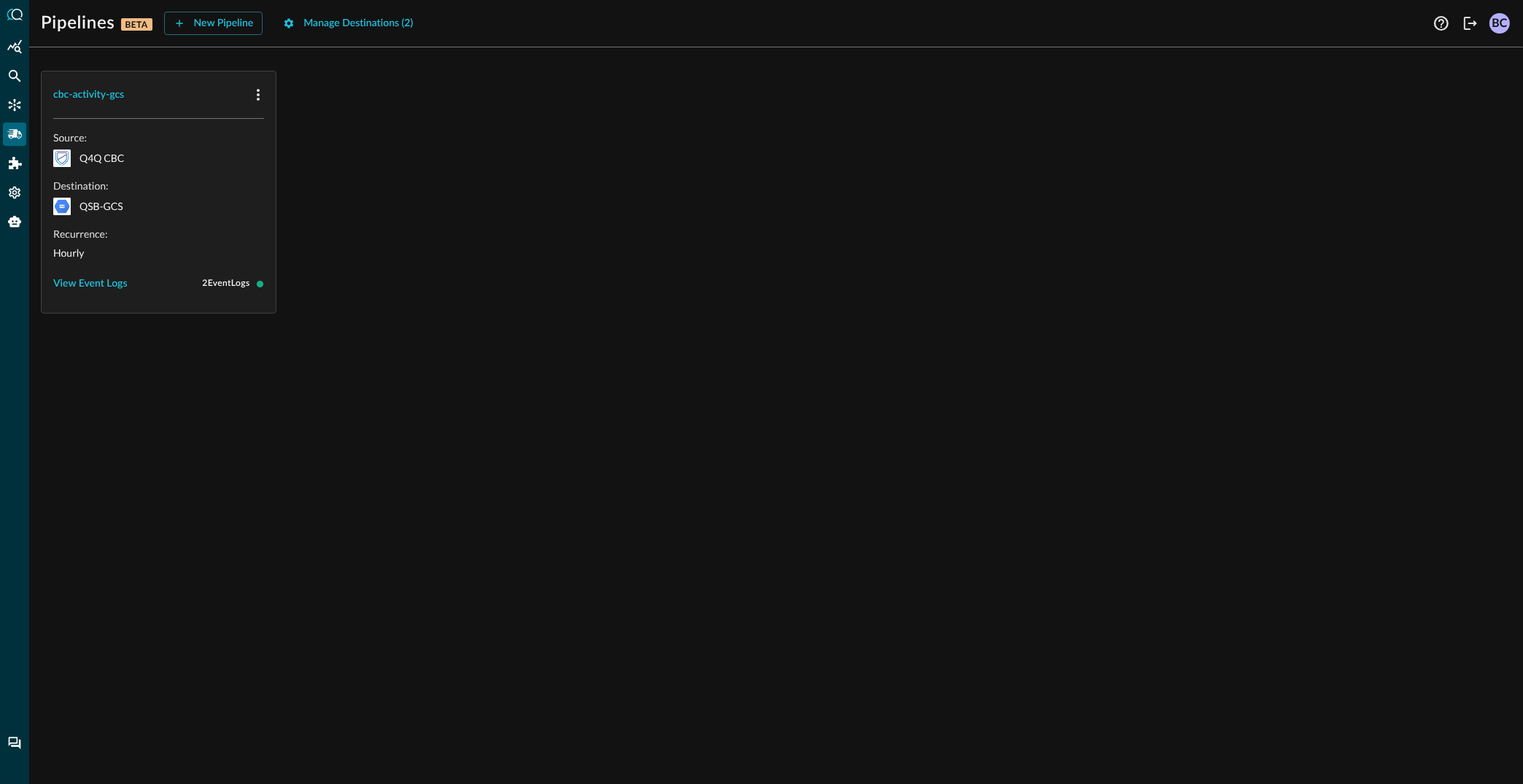
drag, startPoint x: 117, startPoint y: 271, endPoint x: 108, endPoint y: 186, distance: 85.5
click at [109, 185] on div "Source: Q4Q CBC Destination: QSB-GCS Recurrence: Hourly View Event Logs 2 Event…" at bounding box center [158, 213] width 211 height 165
click at [258, 87] on icon "button" at bounding box center [258, 95] width 18 height 18
click at [267, 122] on icon at bounding box center [265, 126] width 10 height 10
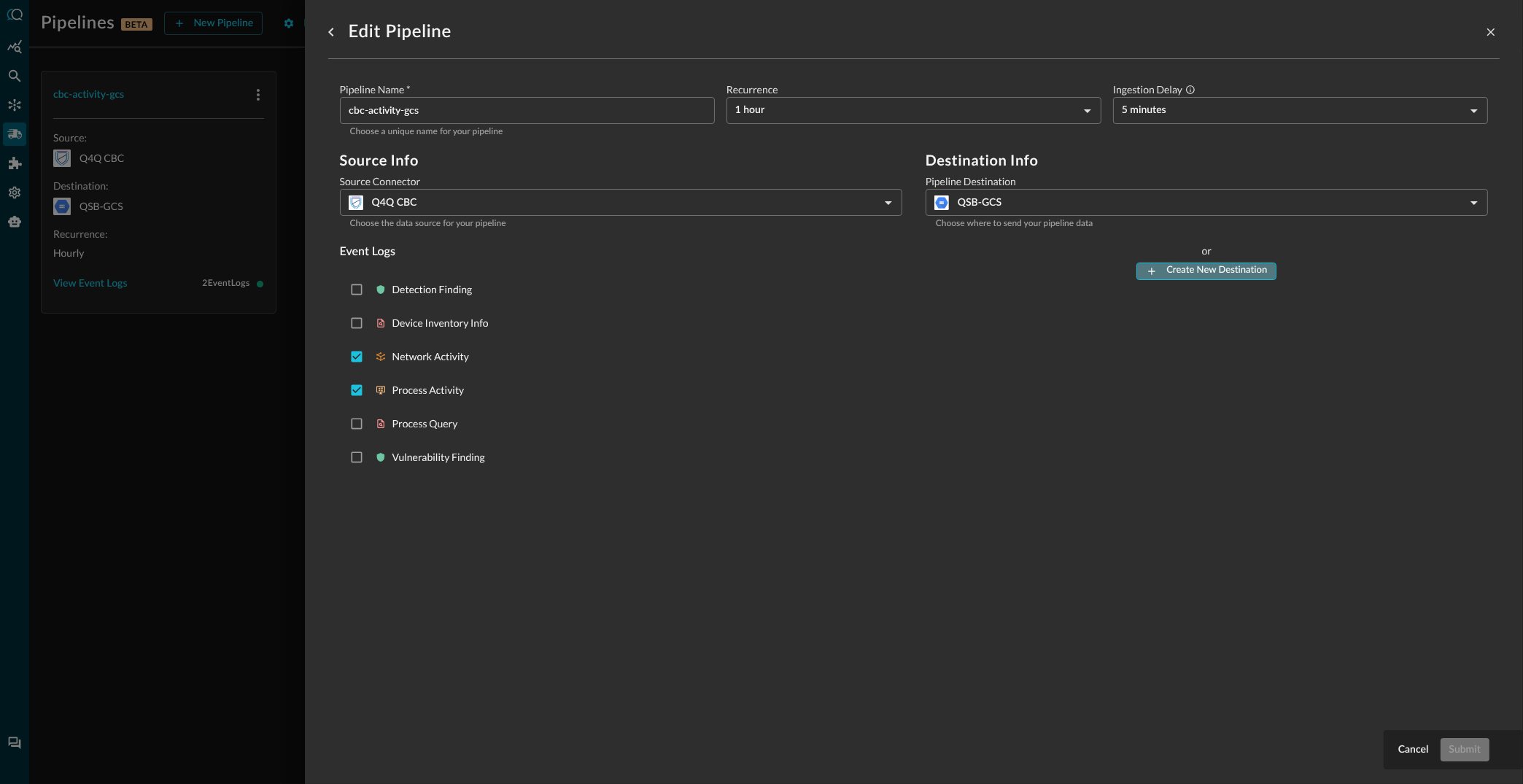
click at [1189, 267] on button "Create New Destination" at bounding box center [1206, 271] width 140 height 18
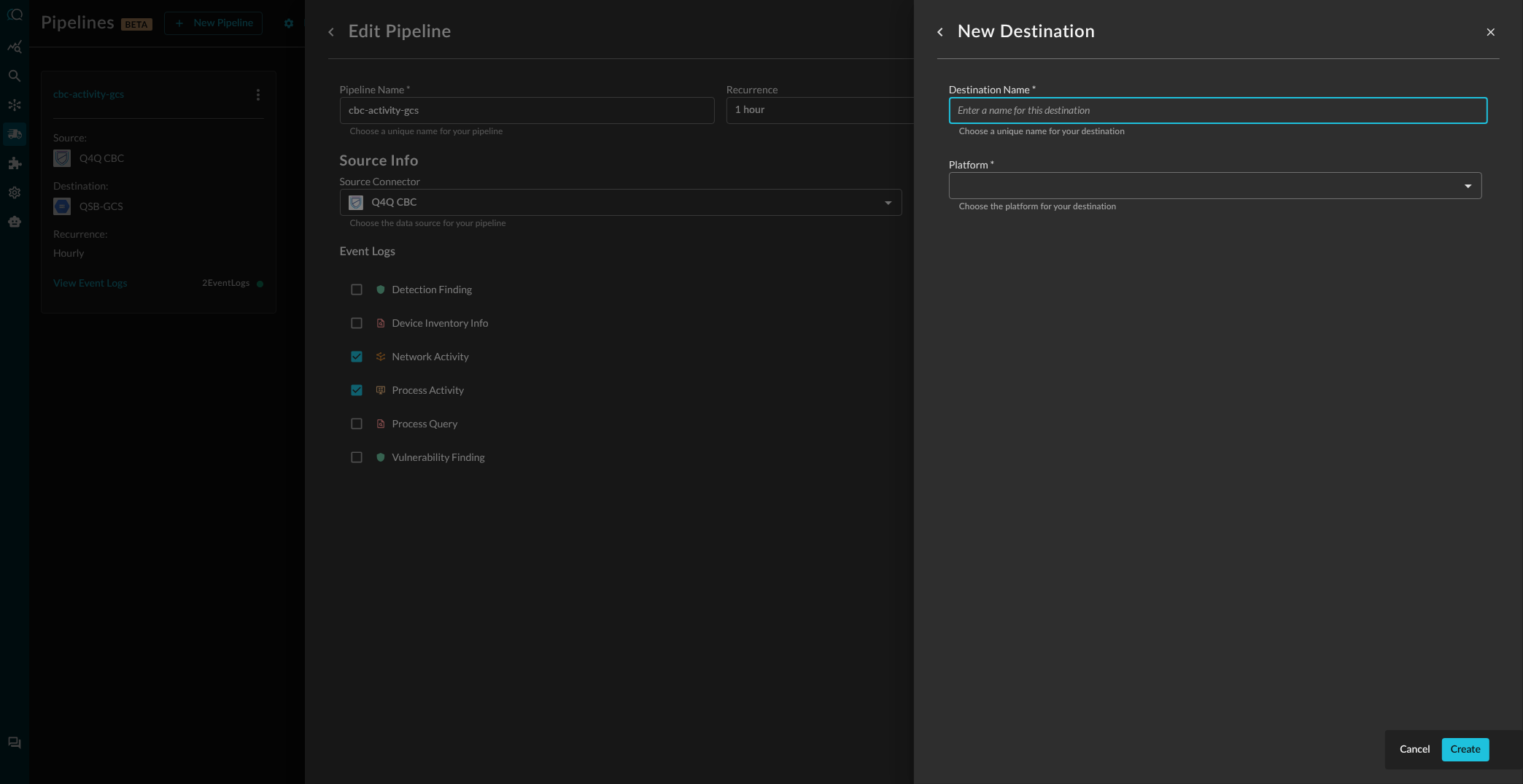
click at [977, 112] on input "Configure pipeline destination" at bounding box center [1222, 110] width 530 height 27
click at [1406, 744] on button "Cancel" at bounding box center [1415, 750] width 37 height 23
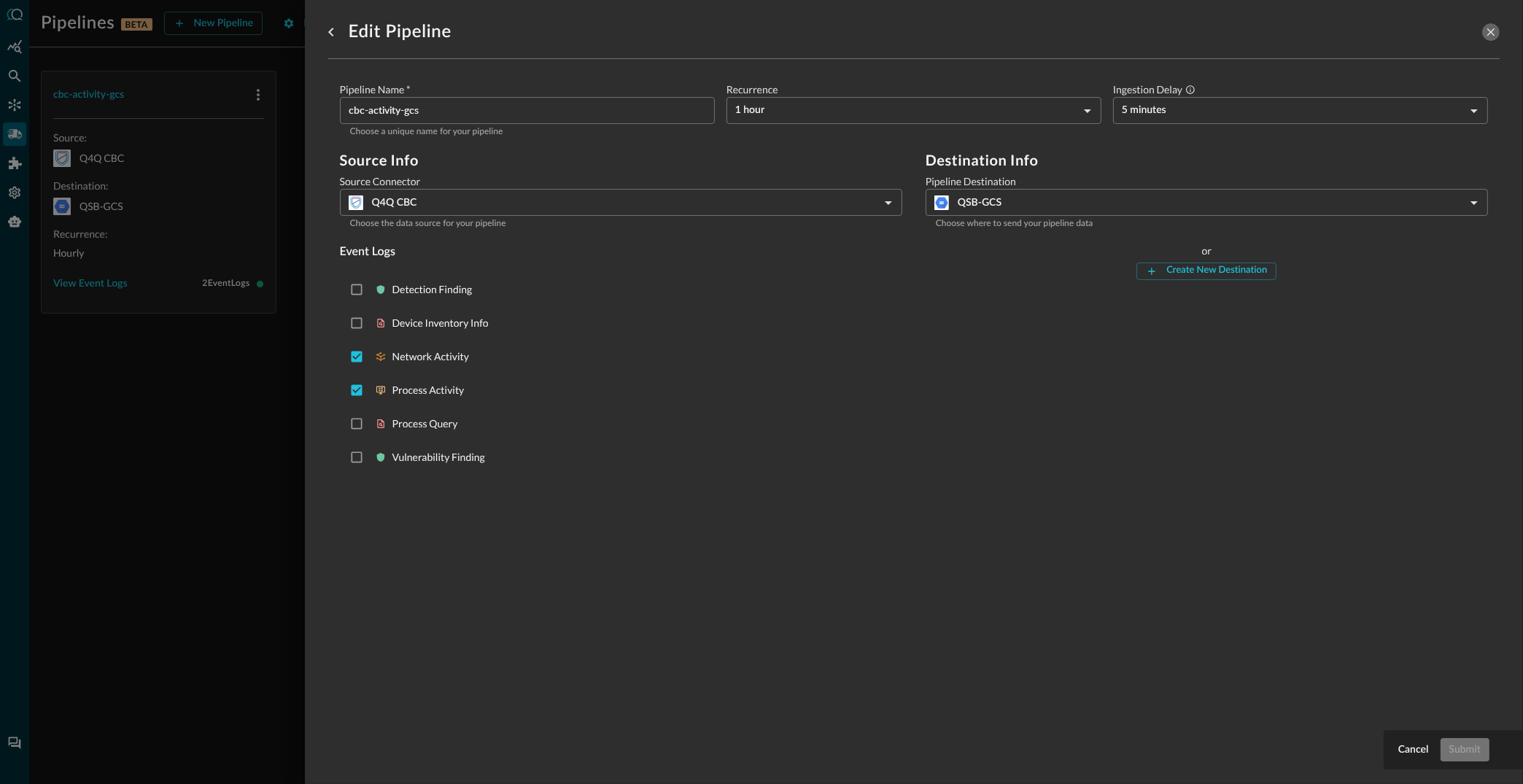
drag, startPoint x: 1492, startPoint y: 27, endPoint x: 1446, endPoint y: 45, distance: 49.4
click at [1490, 27] on icon "close-drawer" at bounding box center [1491, 32] width 13 height 13
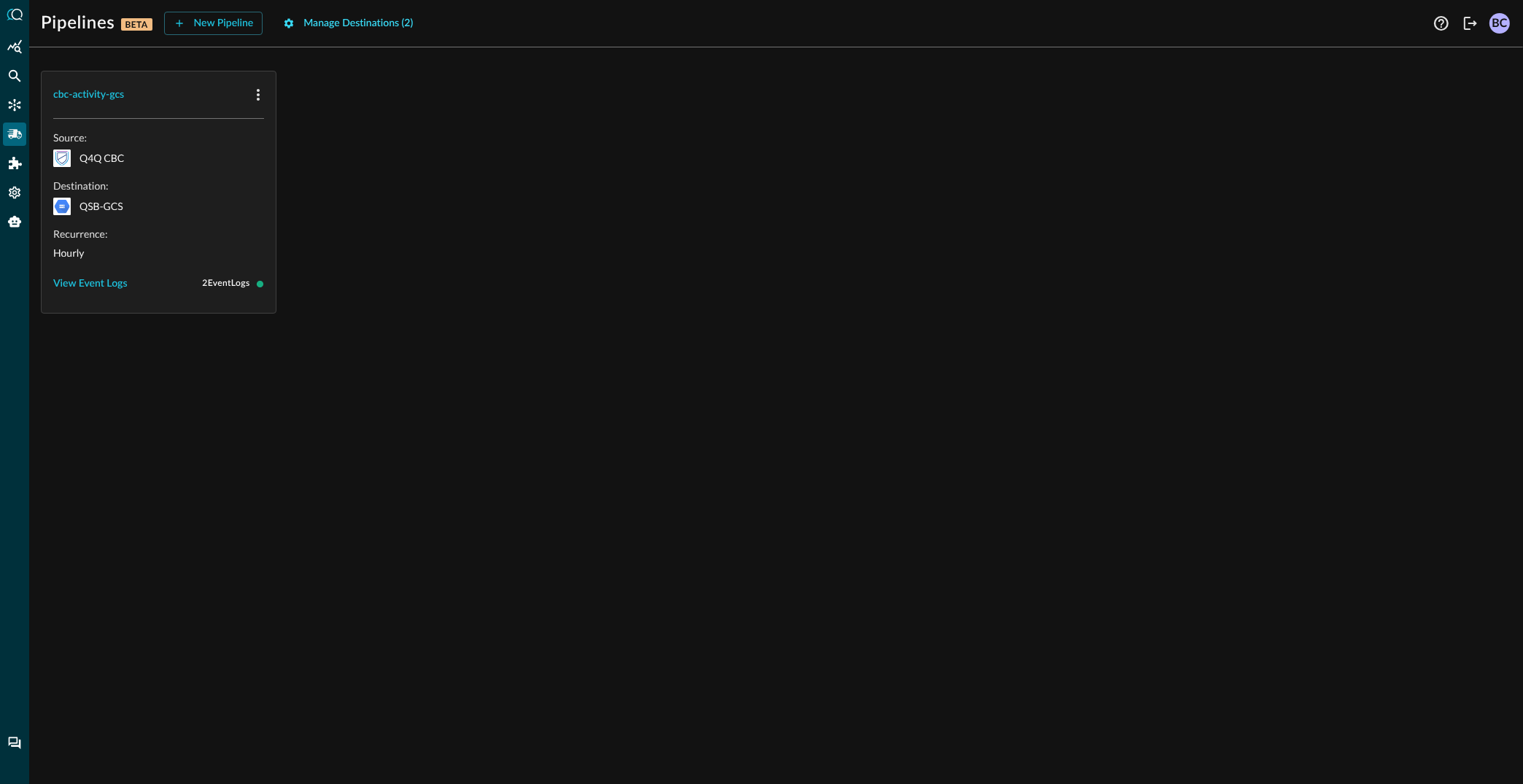
click at [324, 23] on button "Manage Destinations ( 2 )" at bounding box center [348, 23] width 147 height 23
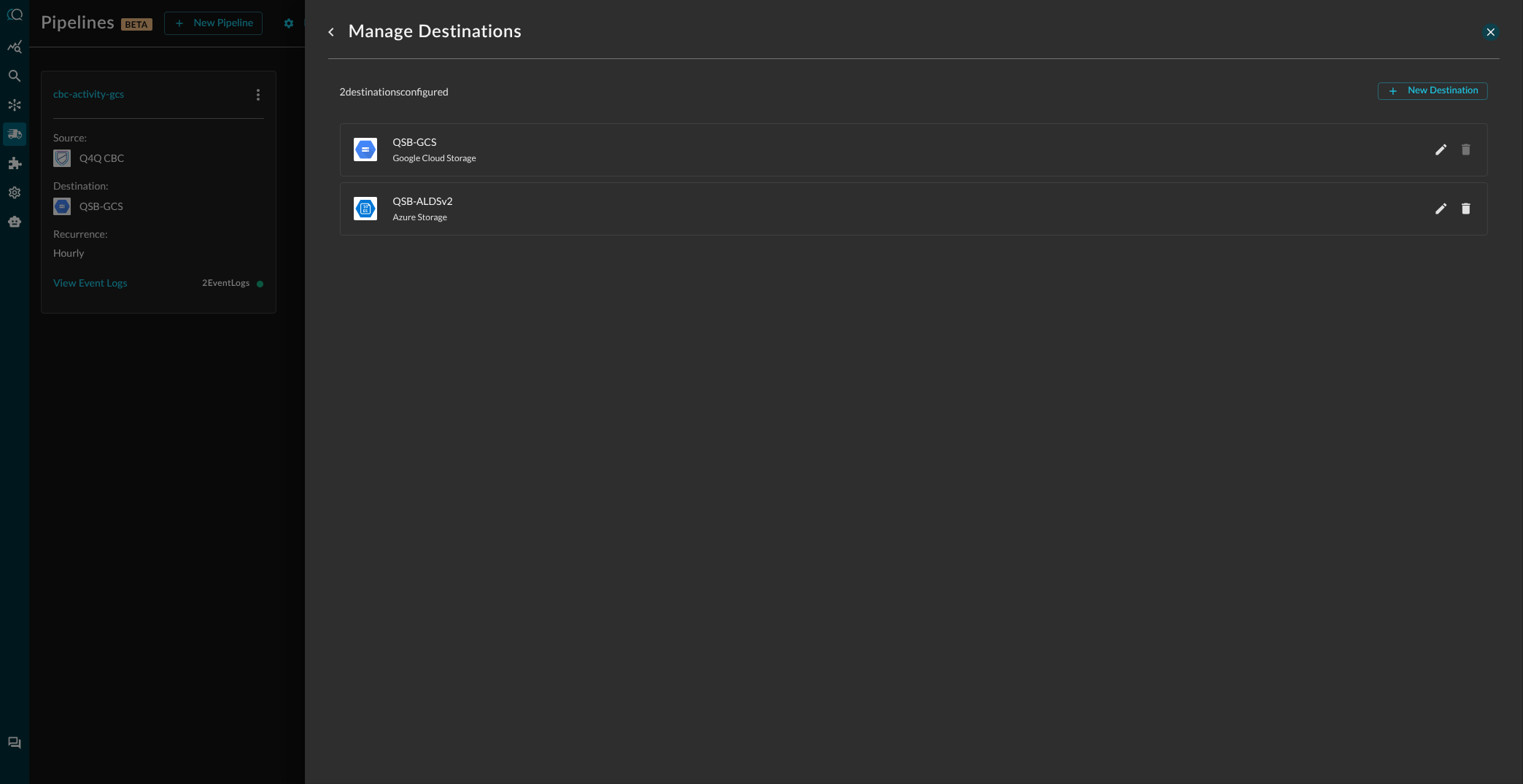
click at [1488, 24] on button "close-drawer" at bounding box center [1491, 32] width 18 height 18
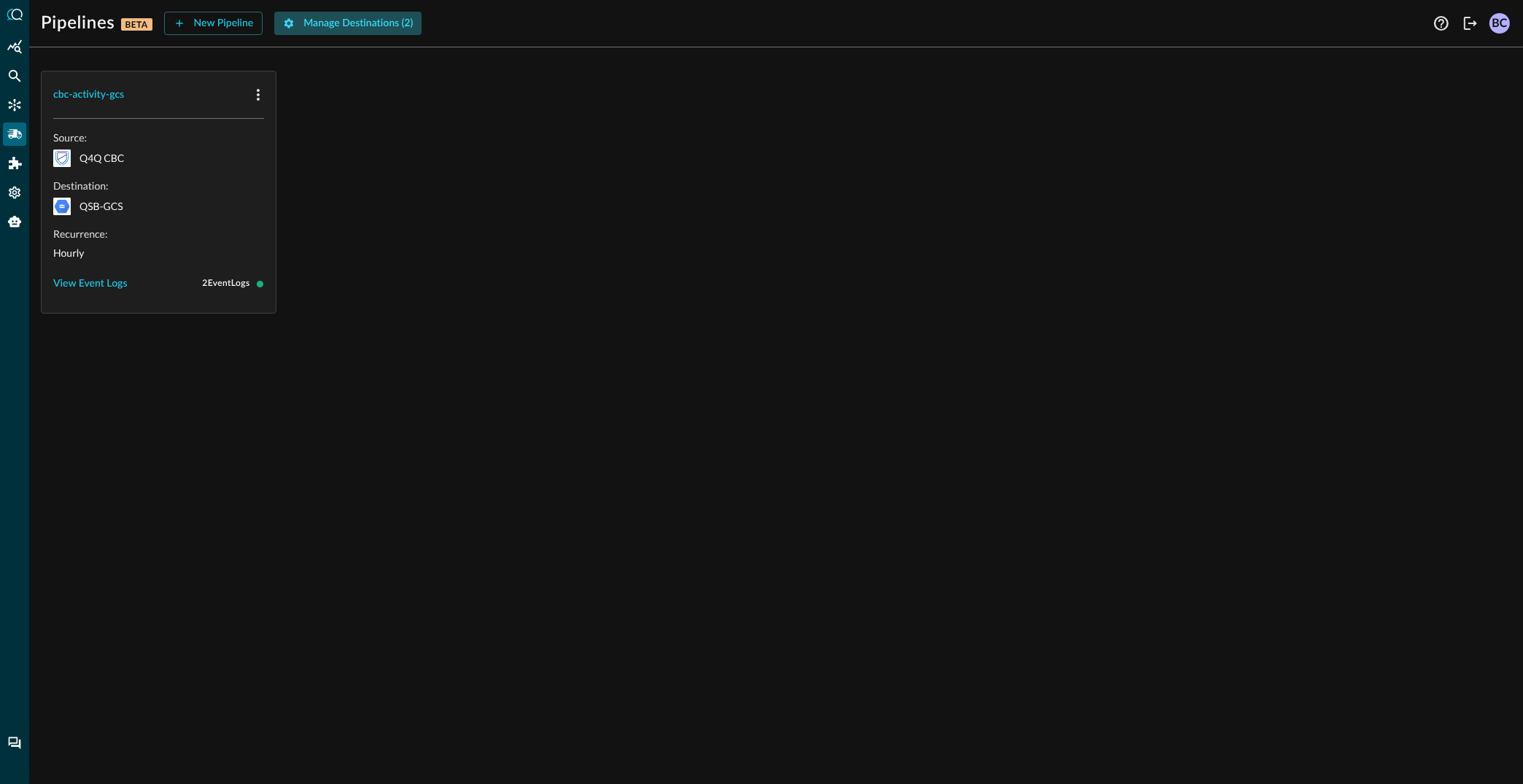
click at [332, 22] on button "Manage Destinations ( 2 )" at bounding box center [348, 23] width 147 height 23
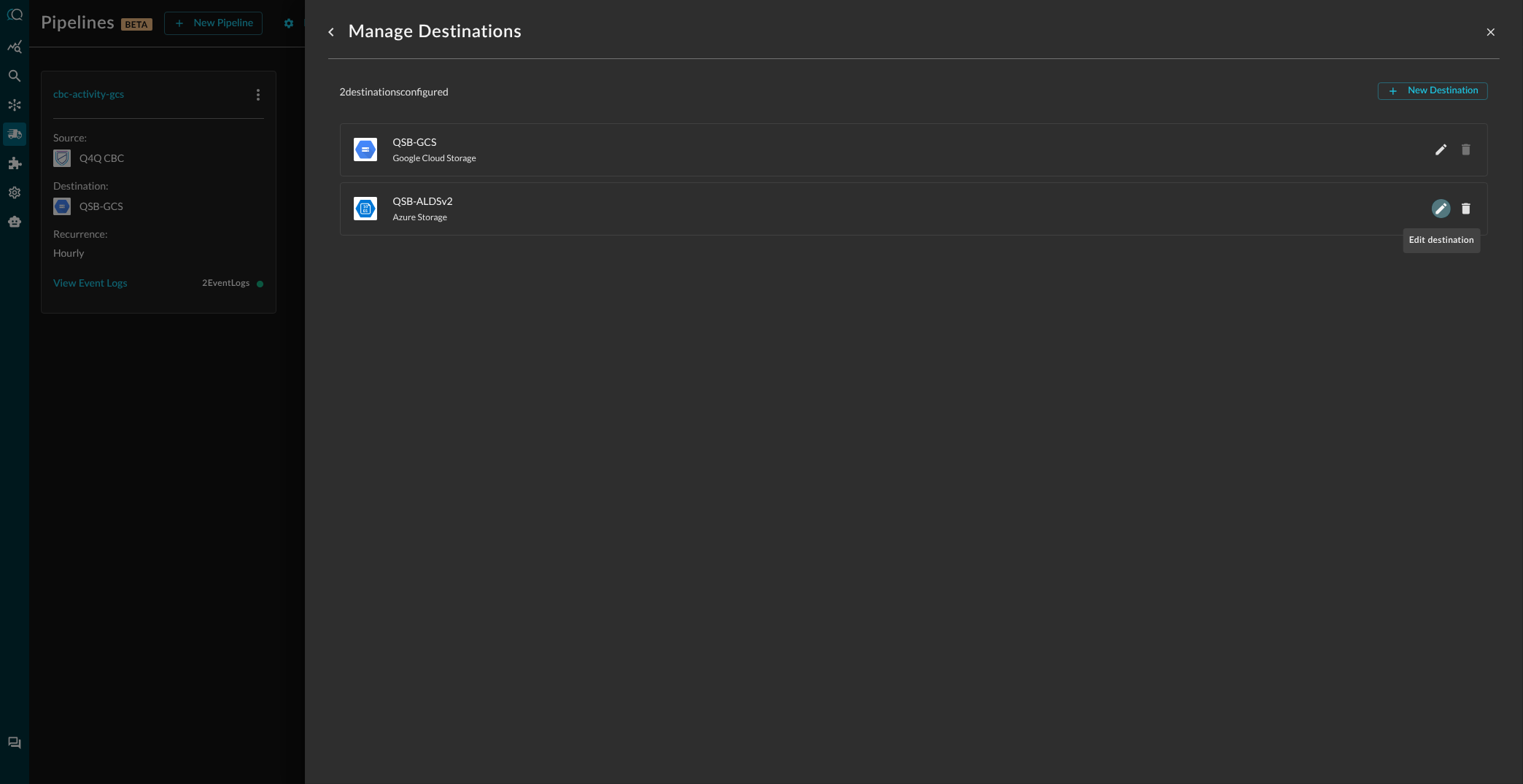
click at [1434, 207] on icon "Edit QSB-ALDSv2" at bounding box center [1442, 208] width 15 height 15
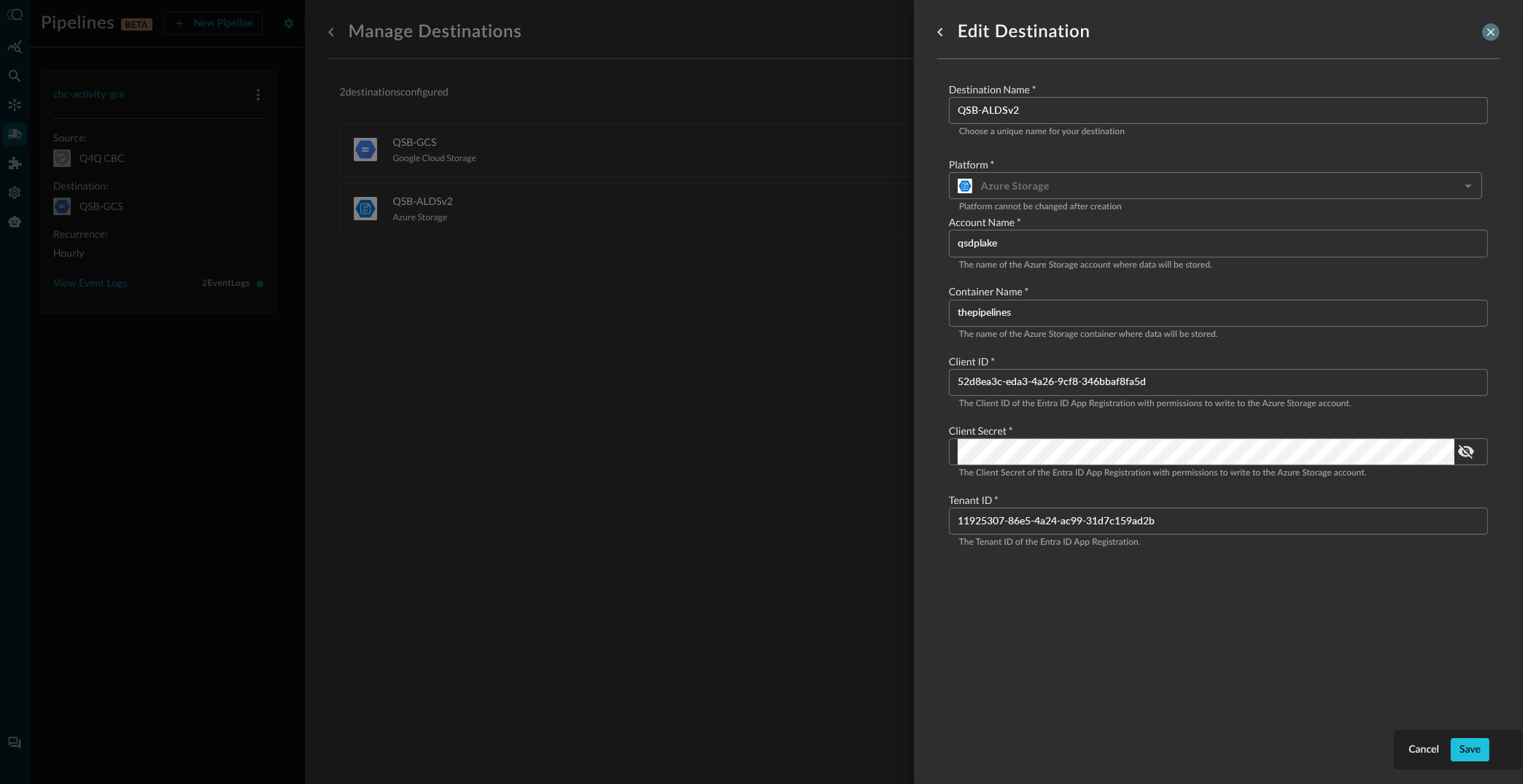
drag, startPoint x: 1489, startPoint y: 26, endPoint x: 1452, endPoint y: 36, distance: 38.3
click at [1487, 27] on icon "close-drawer" at bounding box center [1491, 32] width 13 height 13
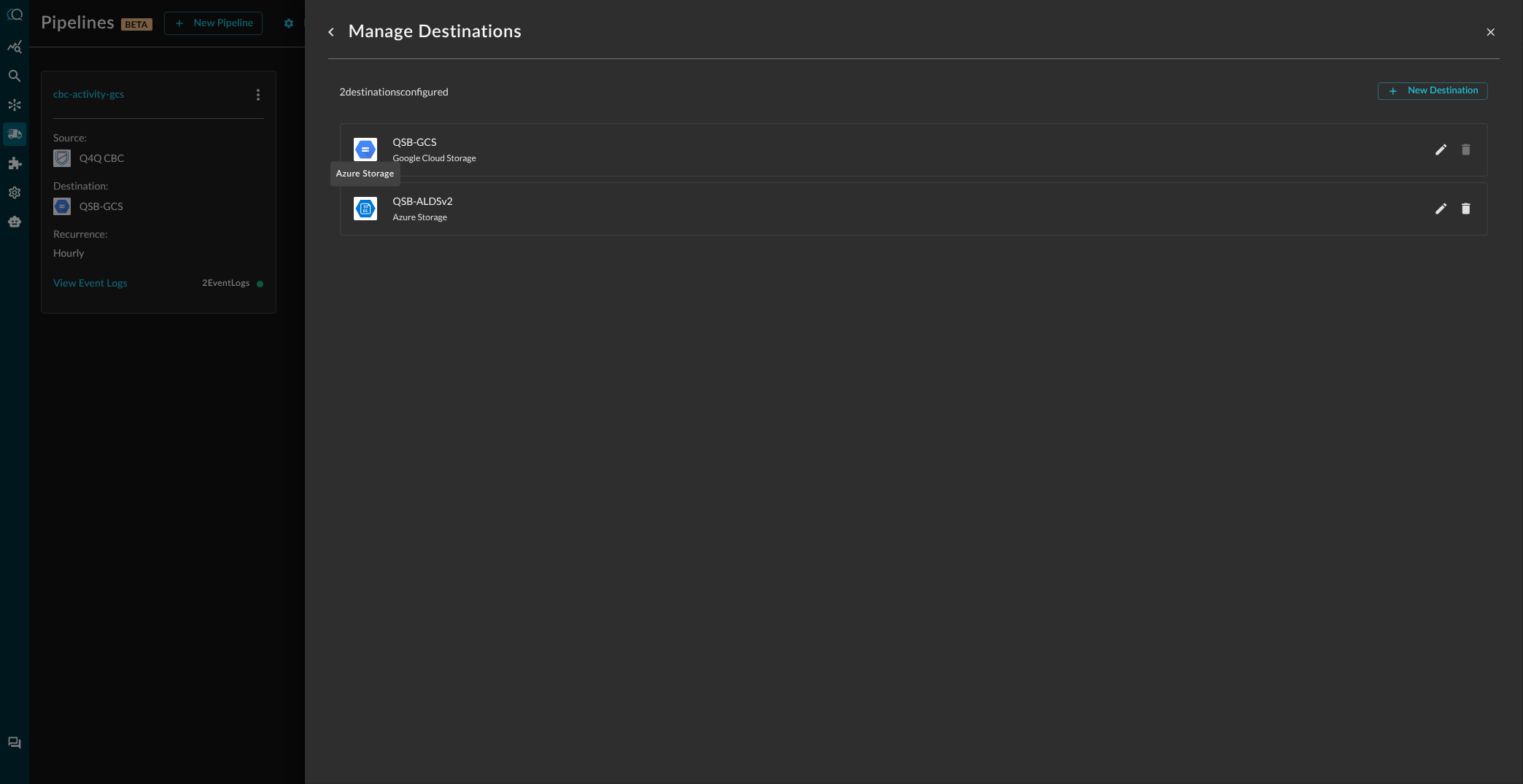
drag, startPoint x: 362, startPoint y: 201, endPoint x: 533, endPoint y: 151, distance: 178.2
click at [362, 200] on icon "Azure Storage" at bounding box center [365, 208] width 20 height 18
drag, startPoint x: 1484, startPoint y: 28, endPoint x: 1461, endPoint y: 32, distance: 23.3
click at [1484, 28] on icon "close-drawer" at bounding box center [1491, 32] width 13 height 13
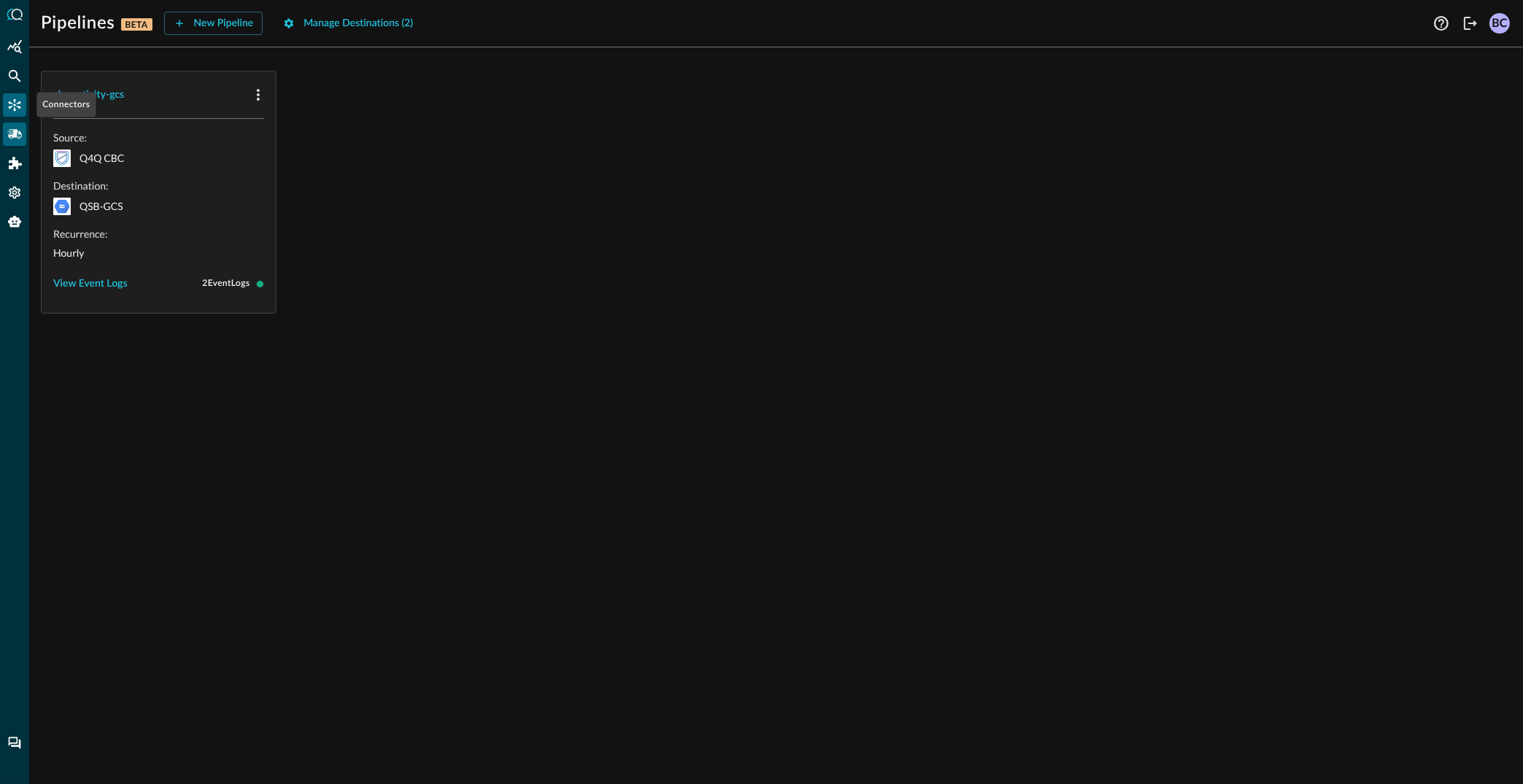
click at [12, 98] on icon "Connectors" at bounding box center [15, 105] width 15 height 15
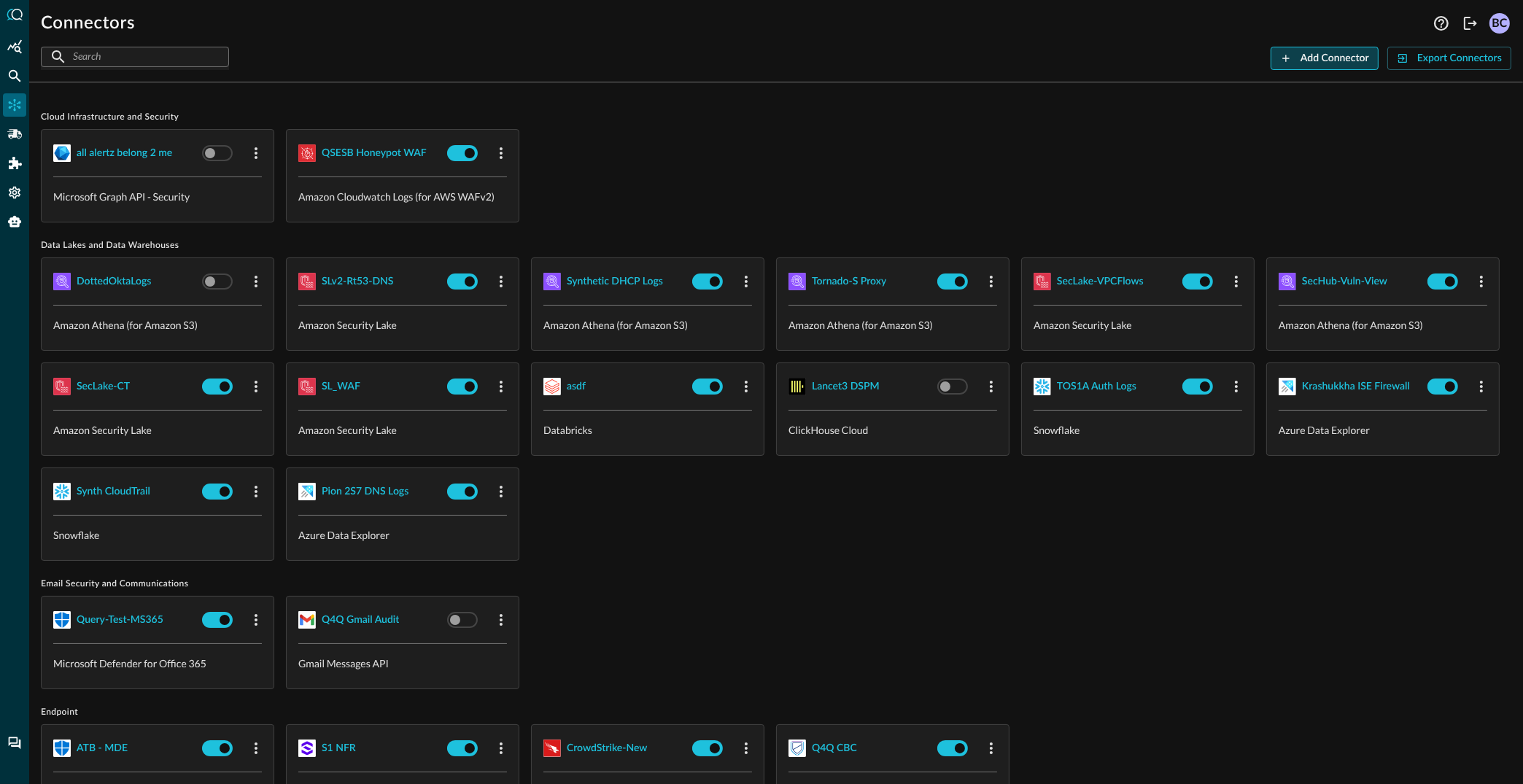
click at [1318, 54] on button "Add Connector" at bounding box center [1324, 59] width 108 height 23
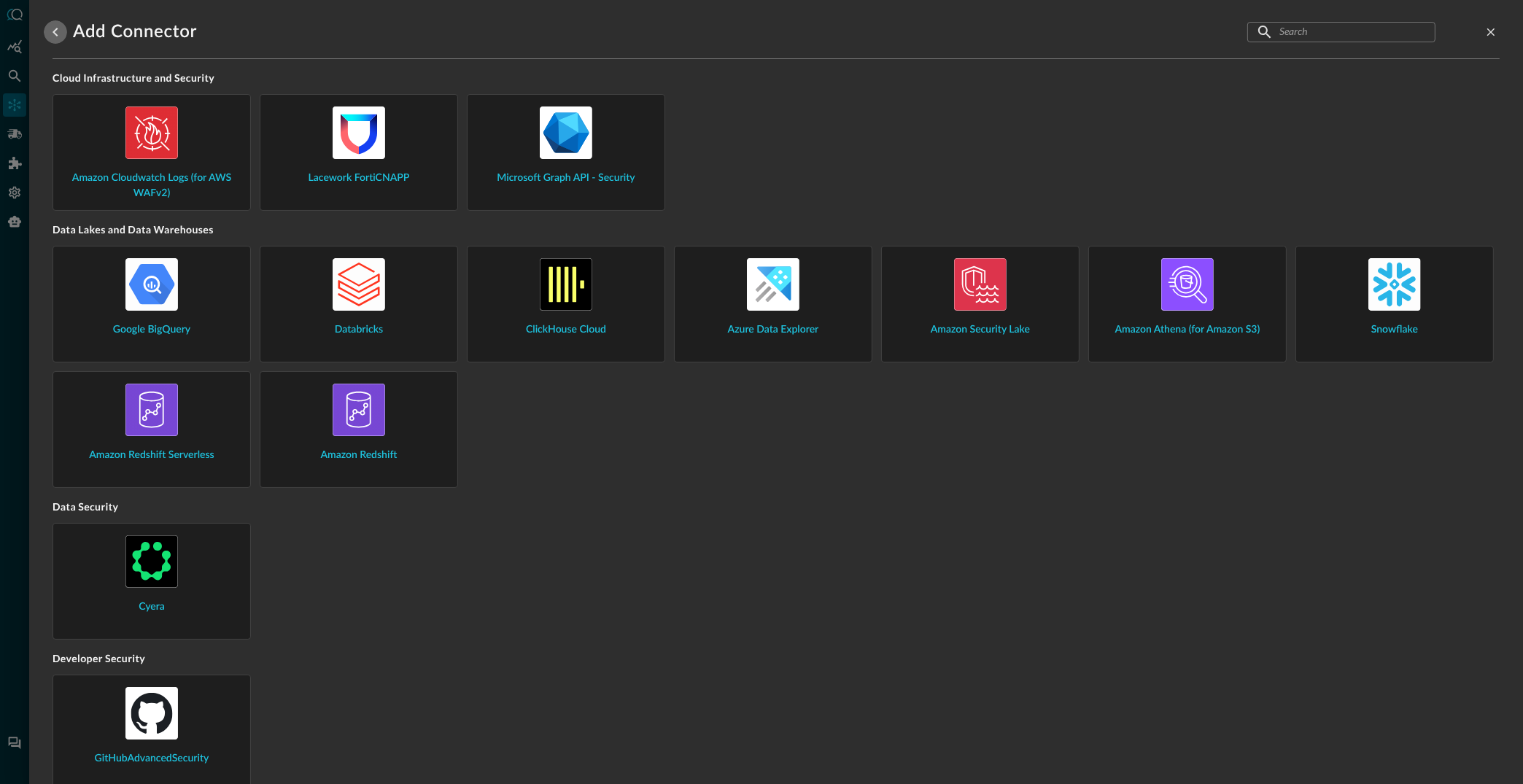
click at [54, 30] on icon "go back" at bounding box center [56, 32] width 18 height 18
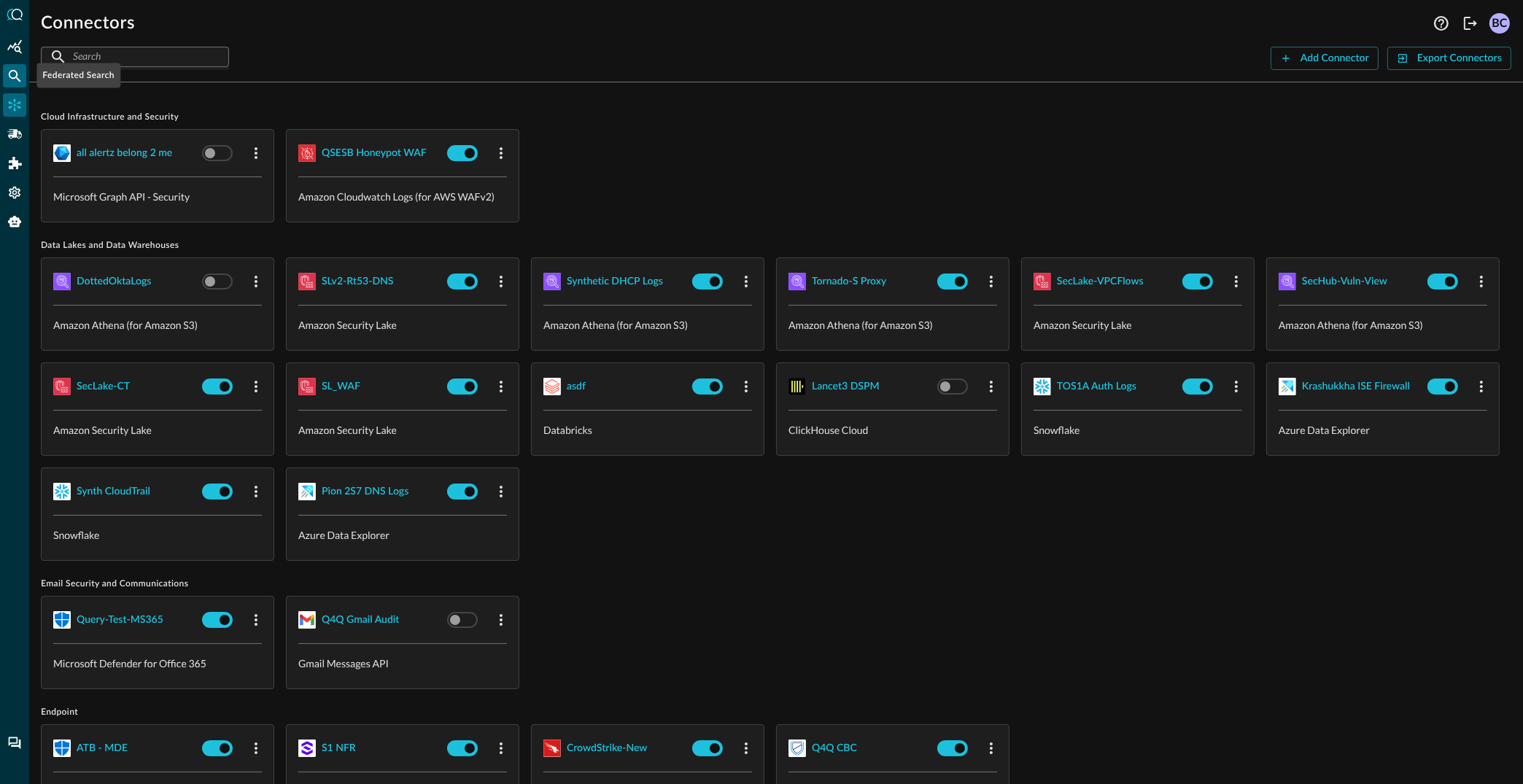
click at [15, 76] on icon "Federated Search" at bounding box center [15, 76] width 12 height 12
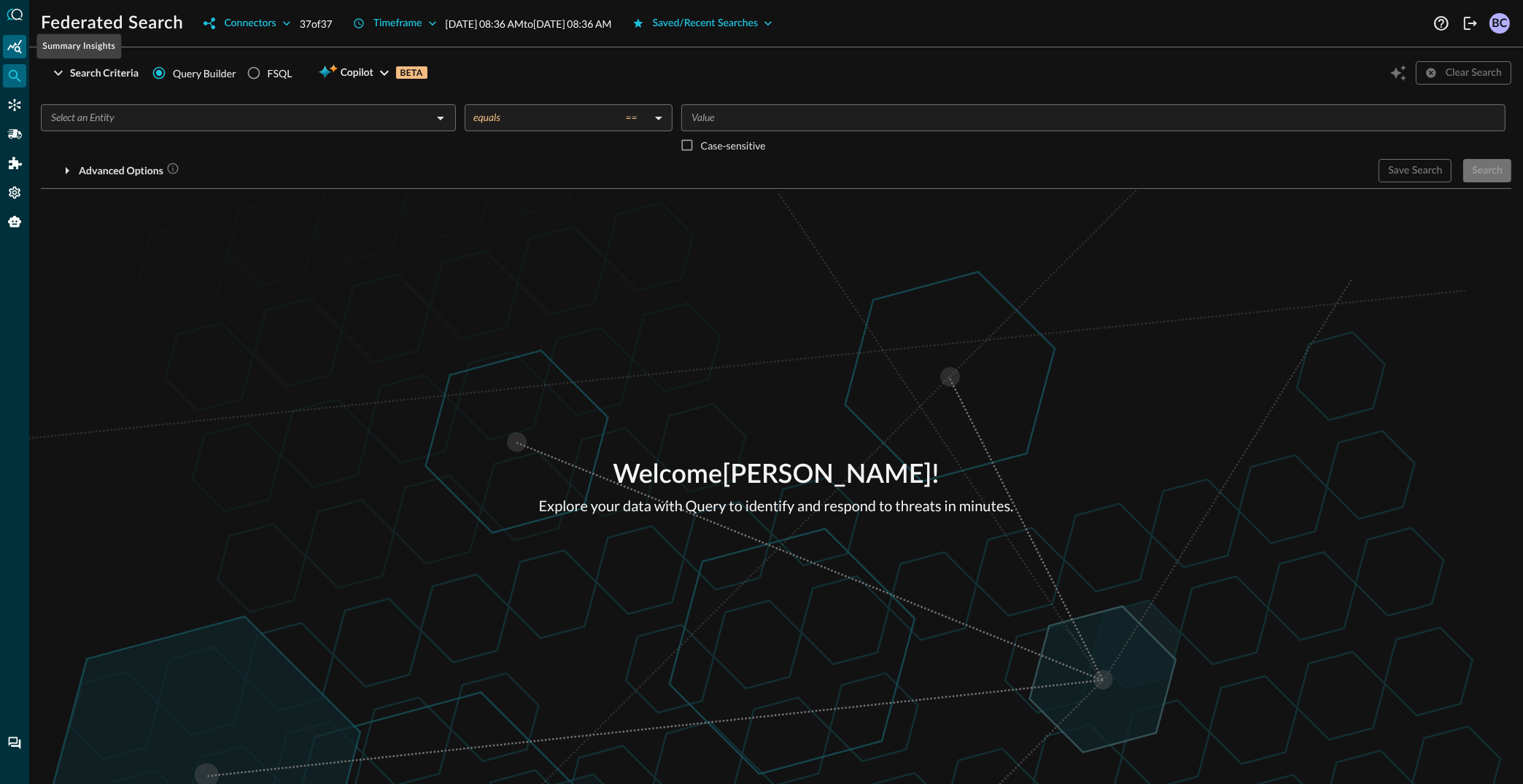
click at [12, 44] on icon "Summary Insights" at bounding box center [15, 47] width 15 height 15
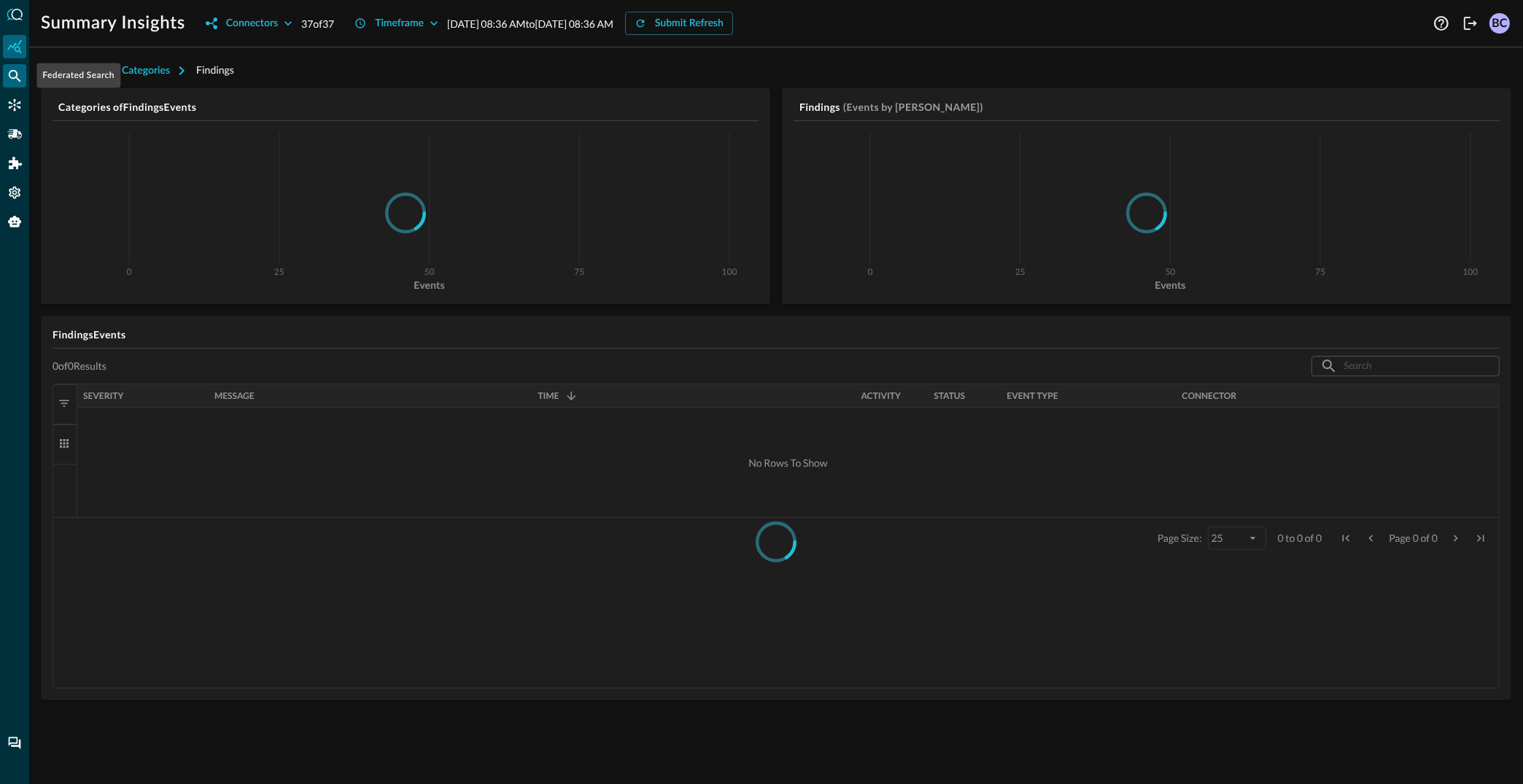
click at [15, 76] on div "Federated Search" at bounding box center [15, 76] width 23 height 23
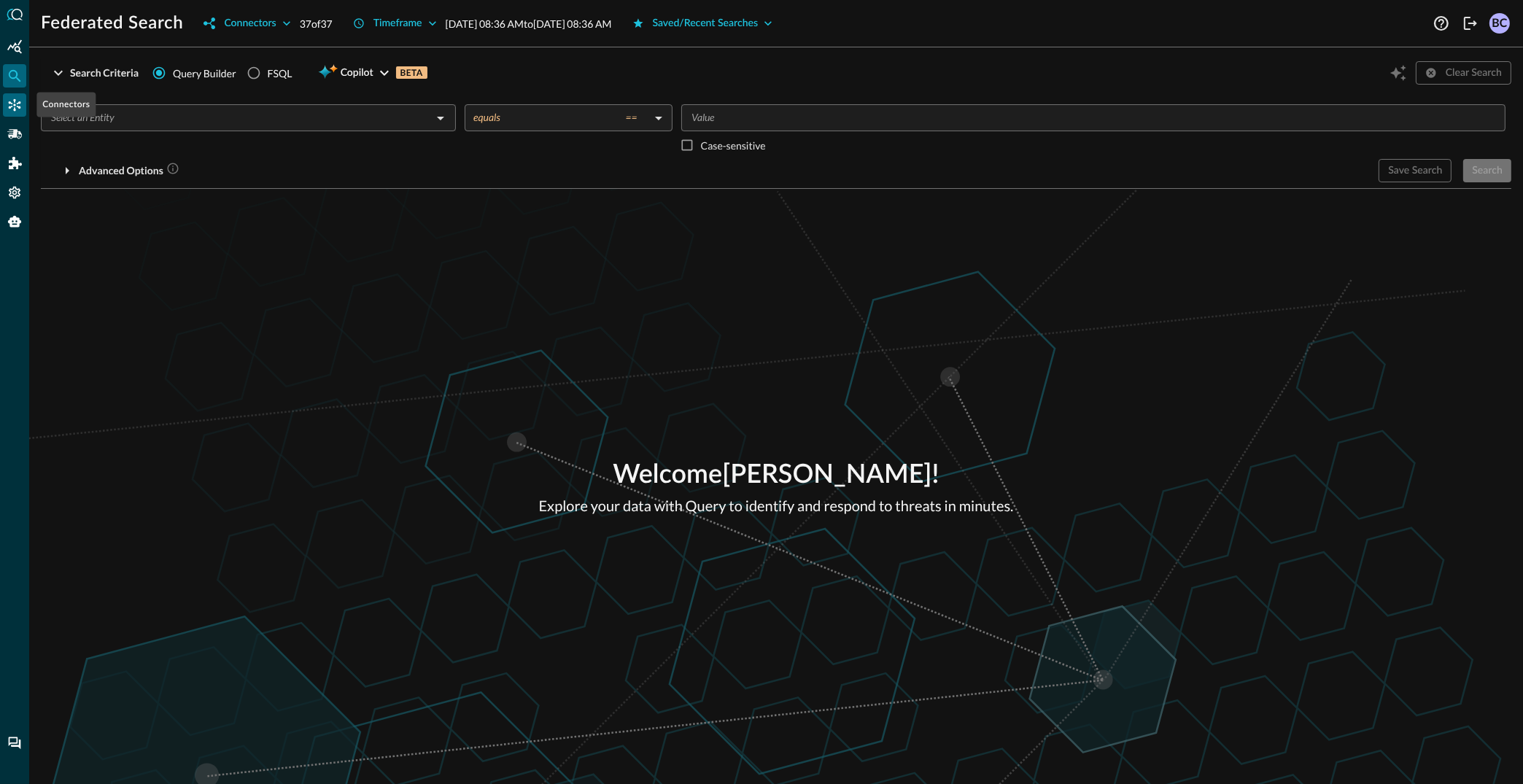
click at [12, 105] on icon "Connectors" at bounding box center [15, 105] width 15 height 15
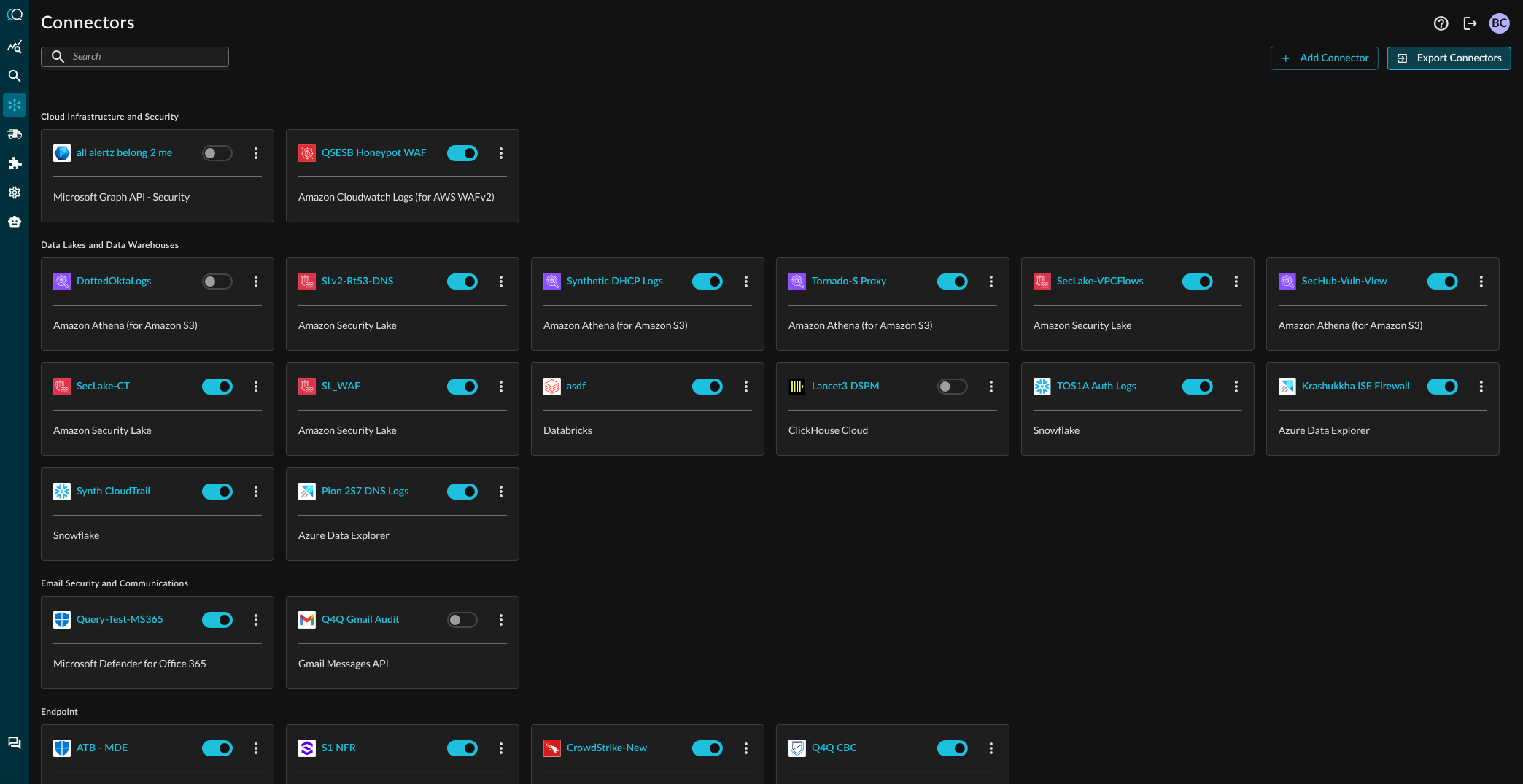
click at [1464, 55] on button "Export Connectors" at bounding box center [1449, 59] width 124 height 23
click at [1322, 56] on button "Add Connector" at bounding box center [1324, 59] width 108 height 23
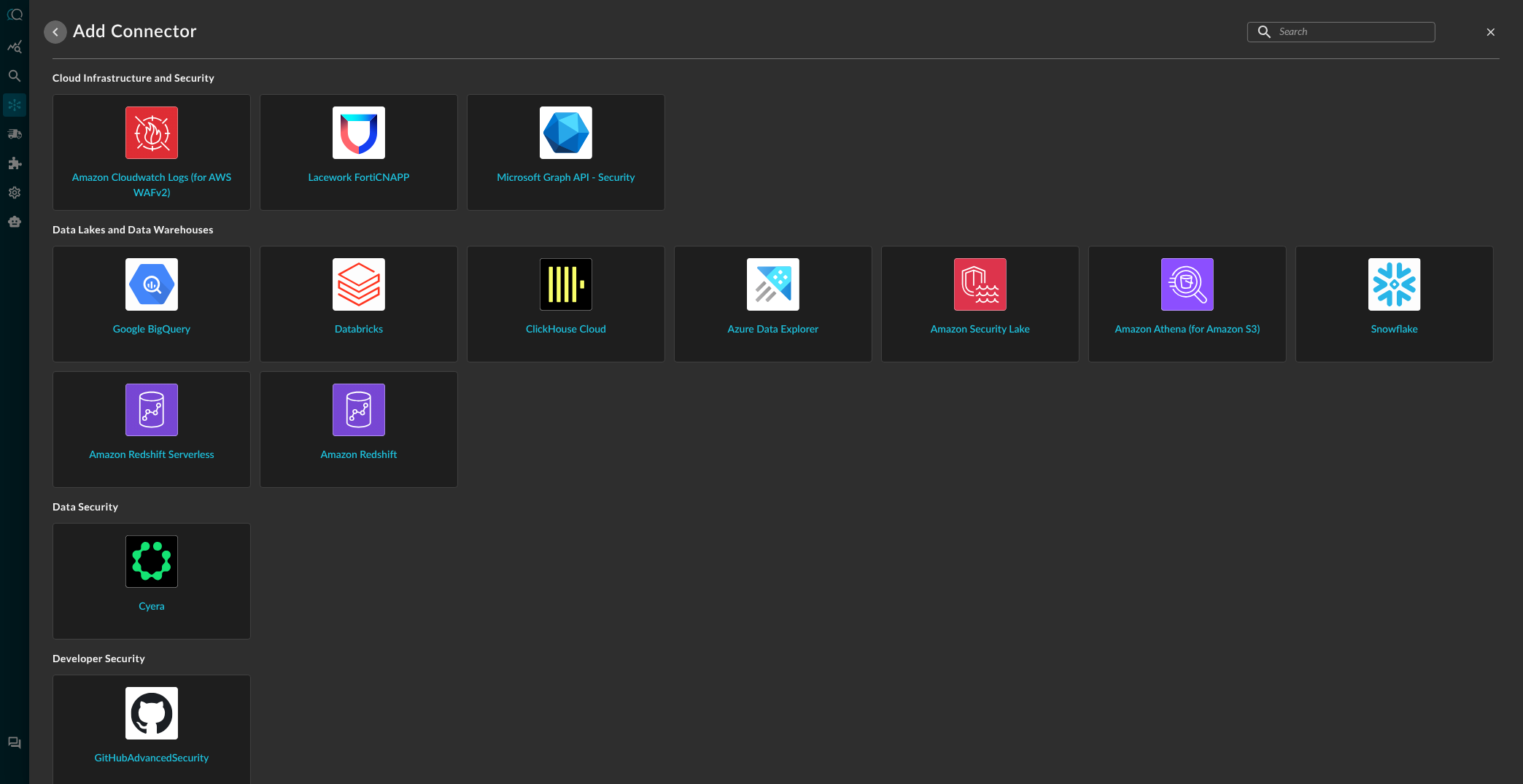
click at [52, 29] on icon "go back" at bounding box center [56, 32] width 18 height 18
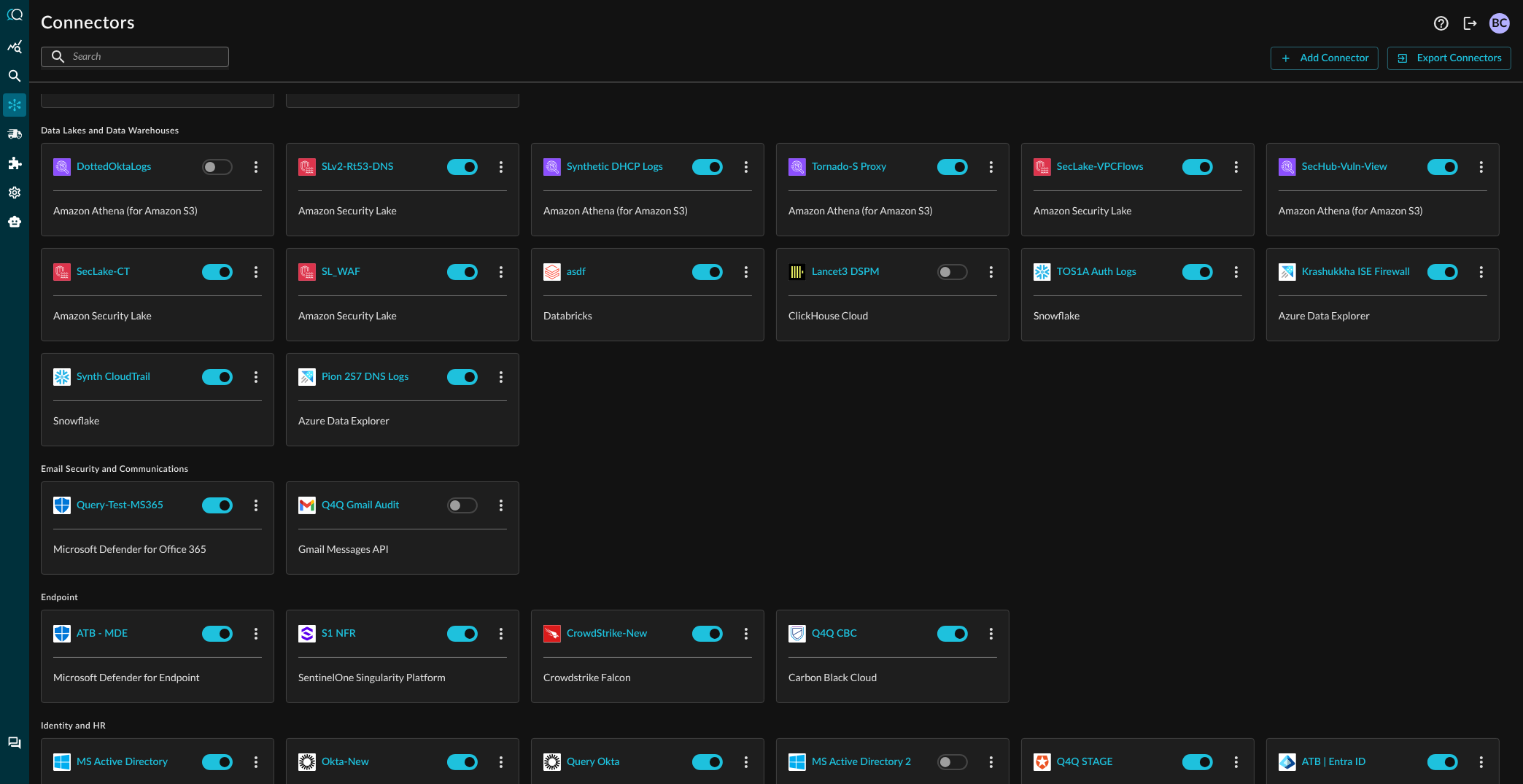
scroll to position [114, 0]
click at [125, 375] on div "Synth CloudTrail" at bounding box center [113, 378] width 73 height 18
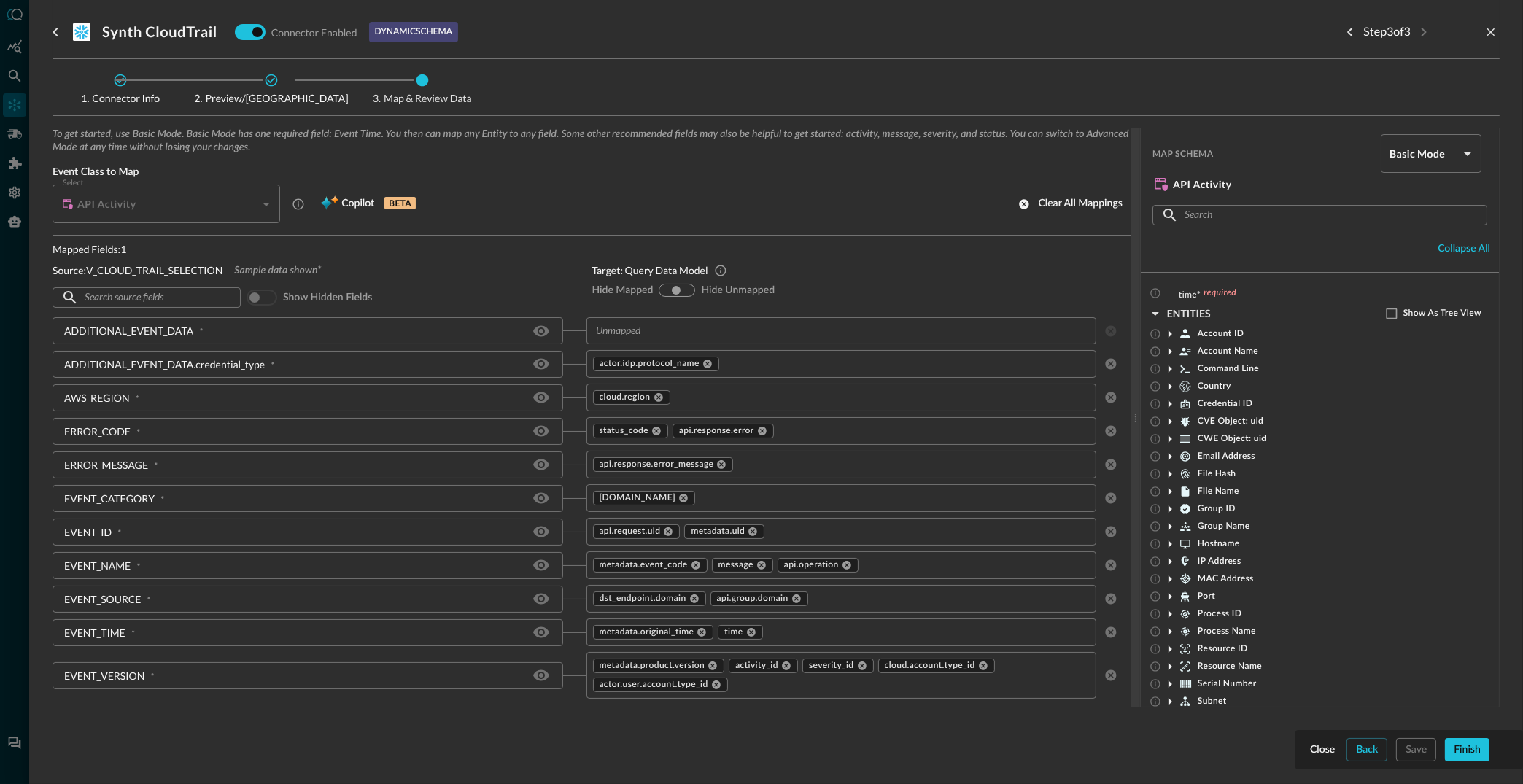
drag, startPoint x: 676, startPoint y: 288, endPoint x: 687, endPoint y: 288, distance: 11.0
click at [677, 288] on input "show-all" at bounding box center [676, 290] width 9 height 9
click at [686, 289] on input "hide-unmapped" at bounding box center [687, 290] width 9 height 9
radio input "true"
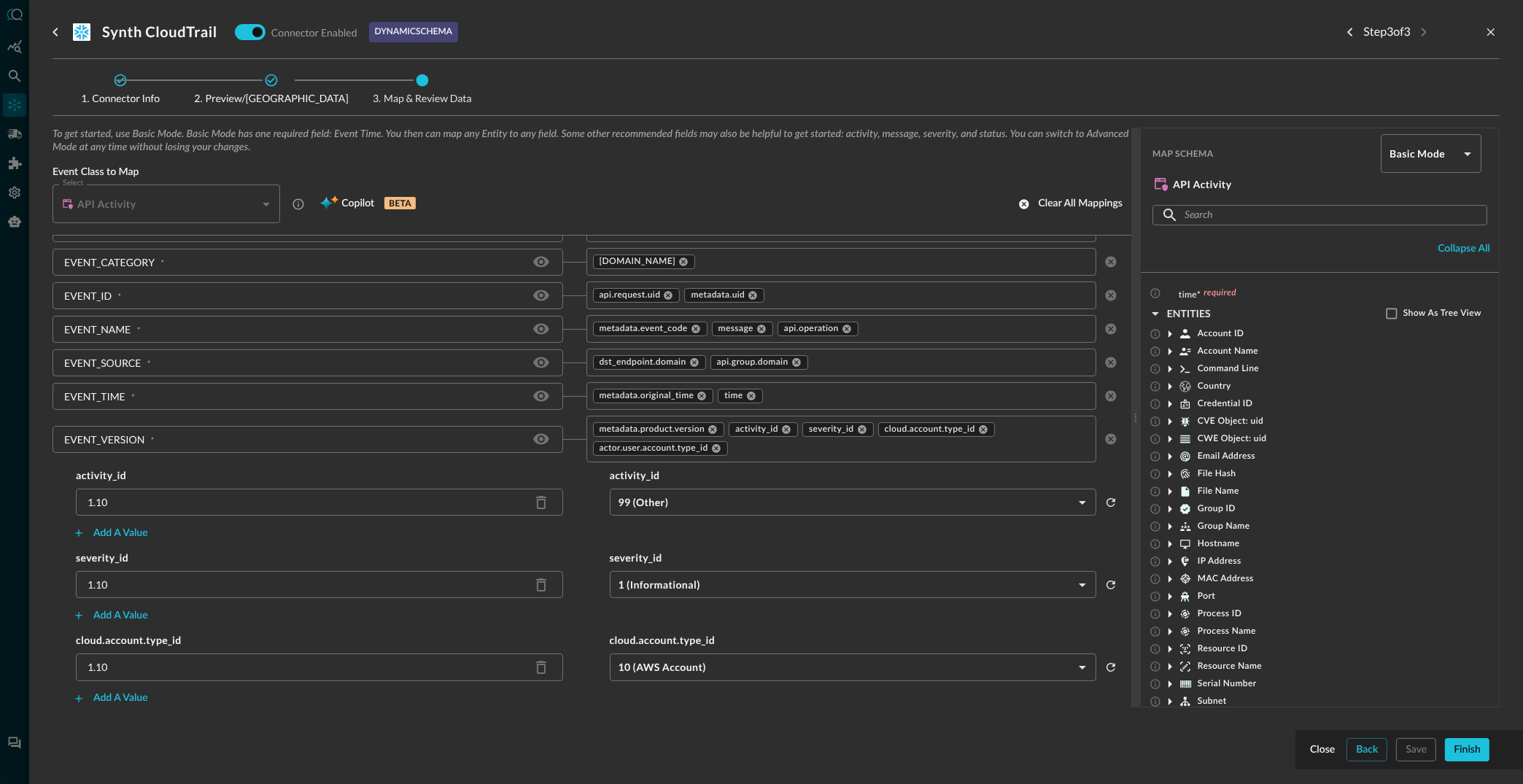
scroll to position [202, 0]
click at [1078, 585] on body "Connectors BC ​ ​ Add Connector Export Connectors Cloud Infrastructure and Secu…" at bounding box center [762, 392] width 1523 height 784
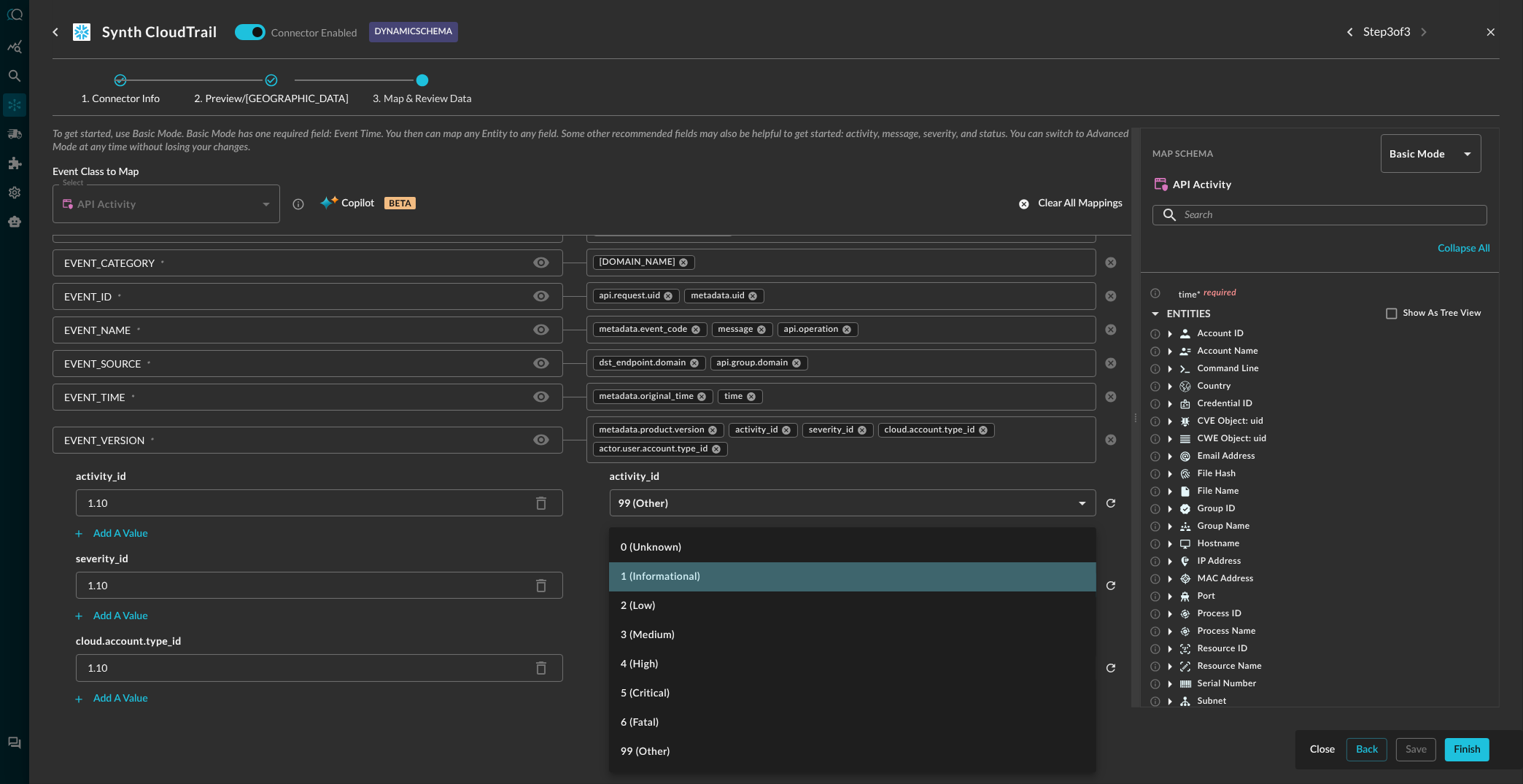
drag, startPoint x: 1081, startPoint y: 582, endPoint x: 1067, endPoint y: 584, distance: 14.1
click at [1081, 582] on li "1 (Informational)" at bounding box center [852, 577] width 487 height 29
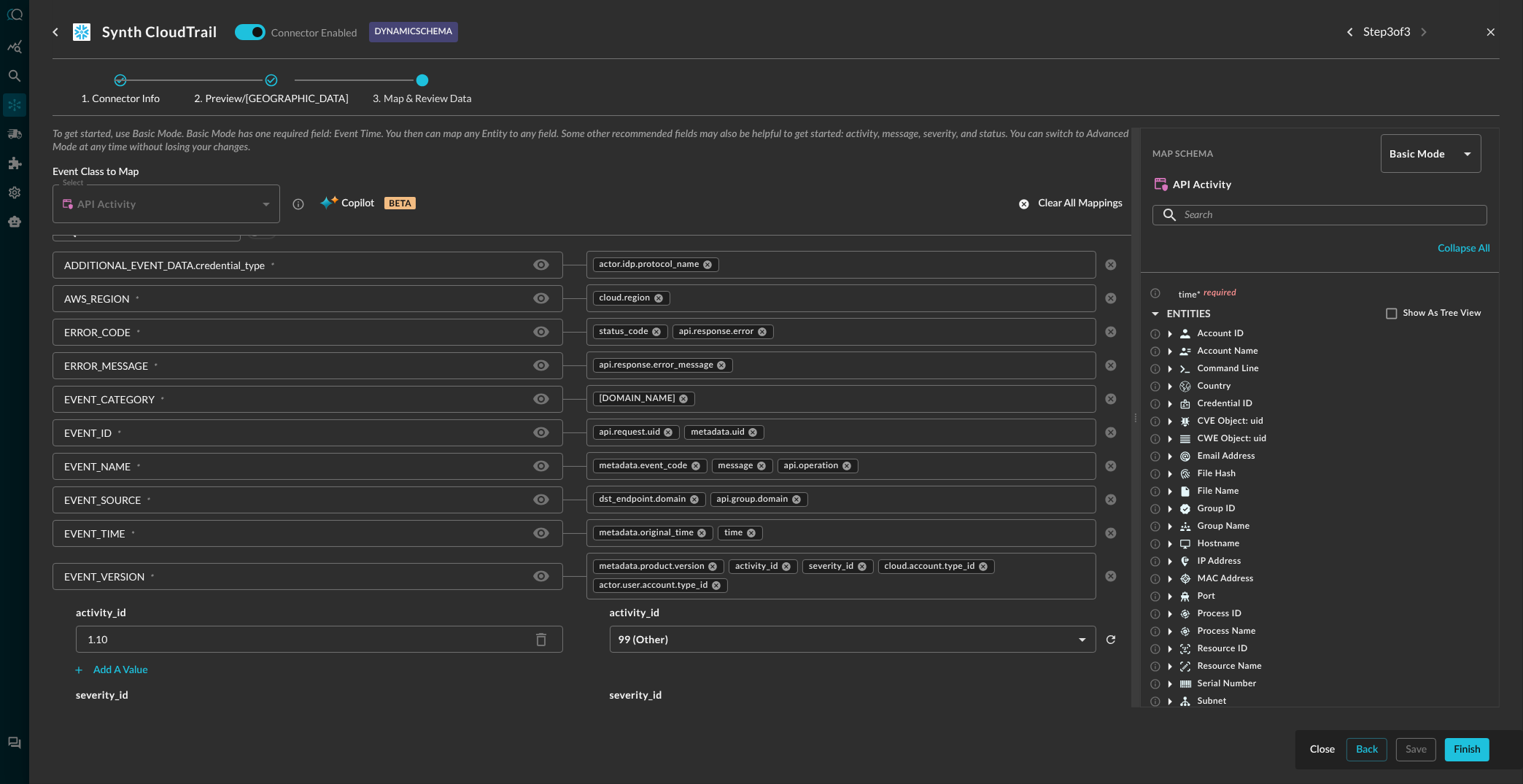
scroll to position [0, 0]
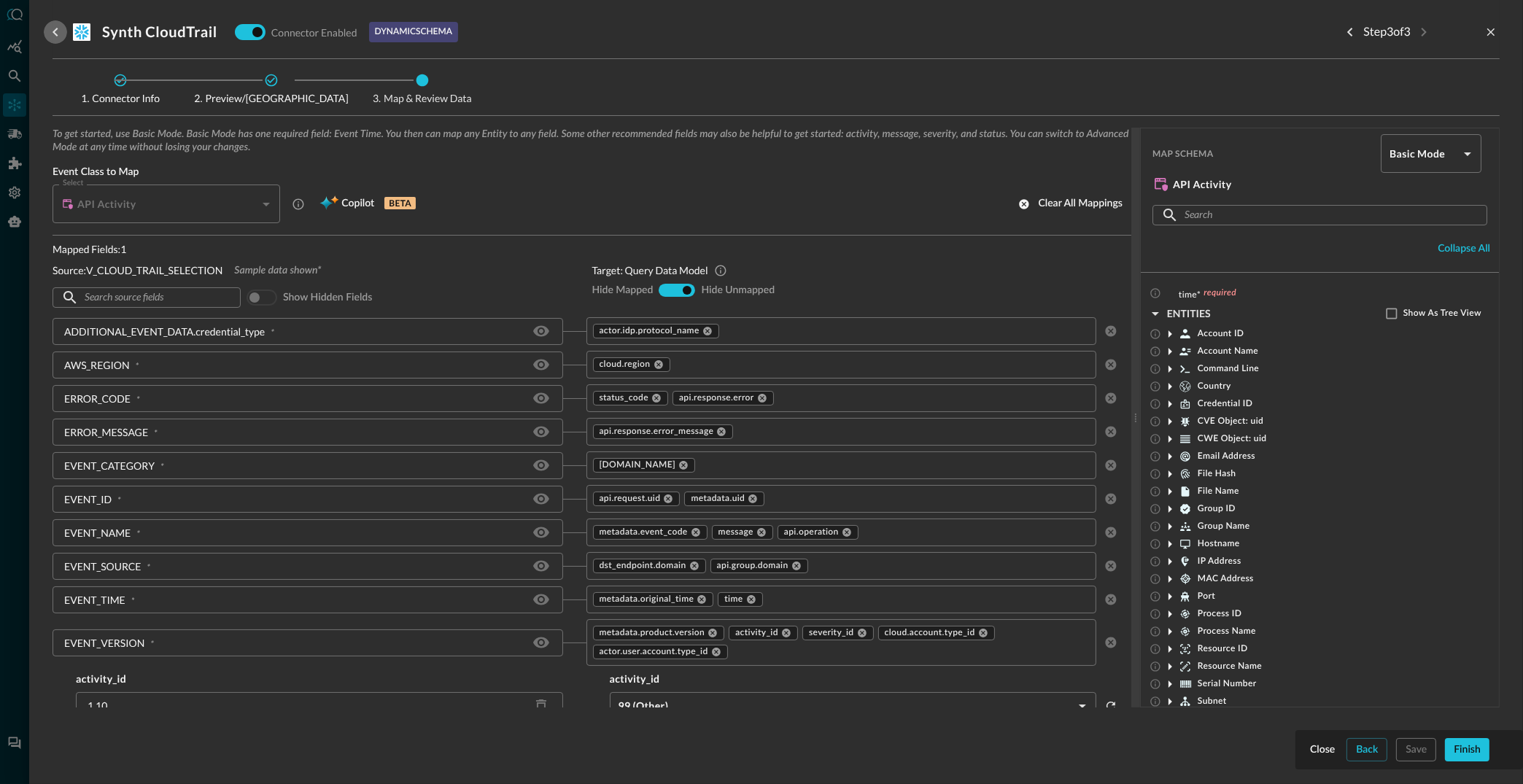
click at [51, 28] on icon "go back" at bounding box center [56, 32] width 18 height 18
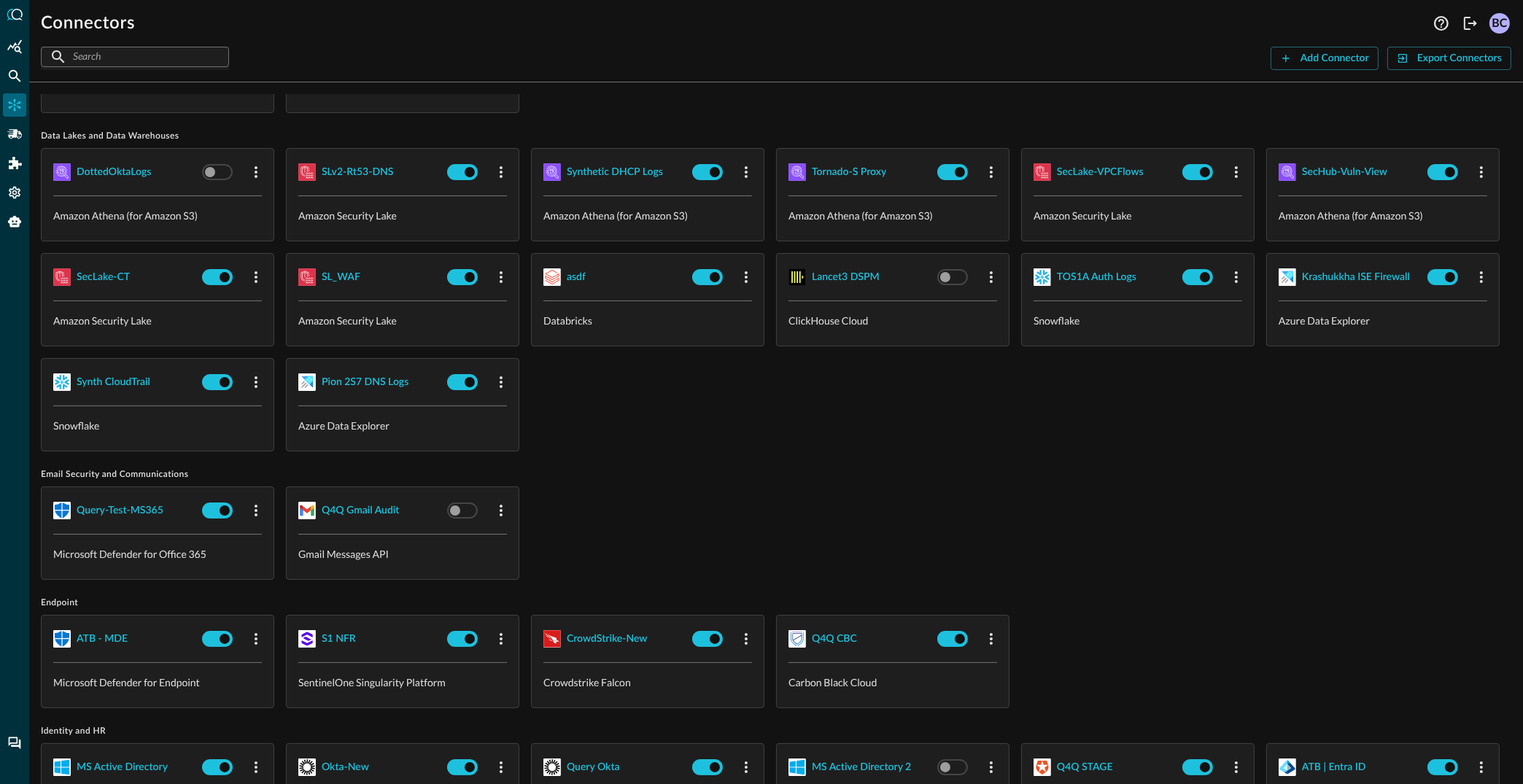
scroll to position [125, 0]
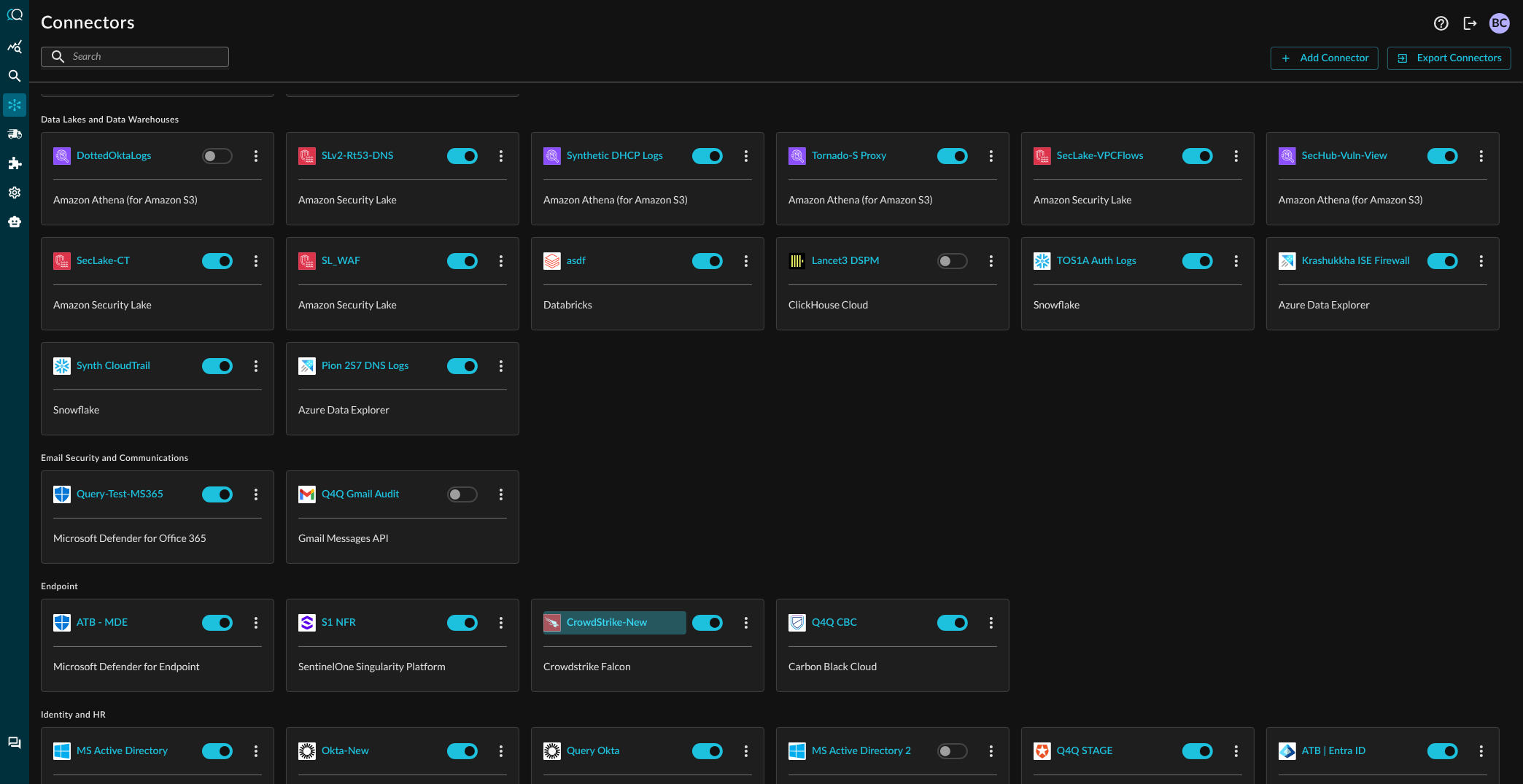
click at [607, 622] on div "CrowdStrike-New" at bounding box center [607, 623] width 81 height 18
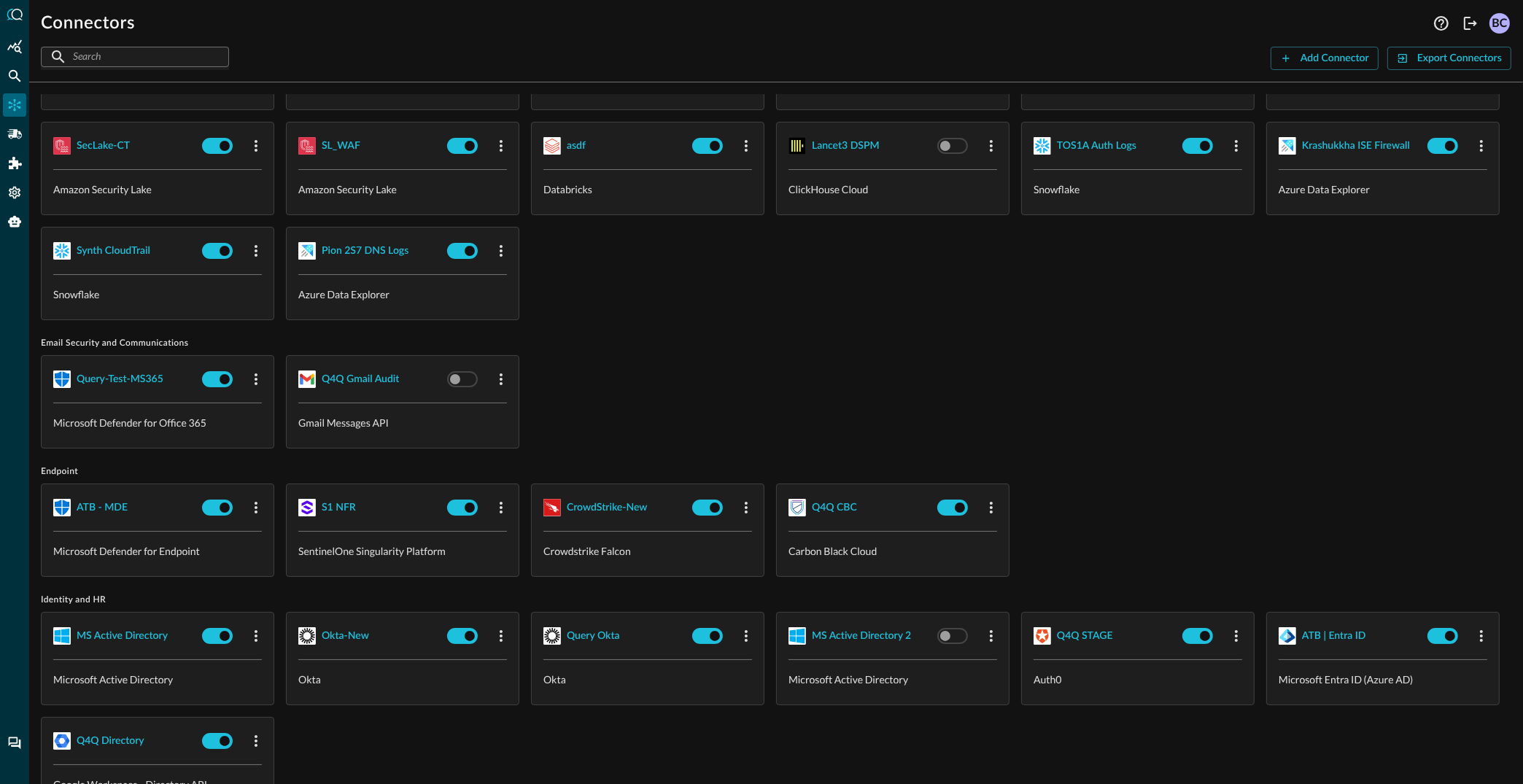
scroll to position [250, 0]
